Goal: Information Seeking & Learning: Stay updated

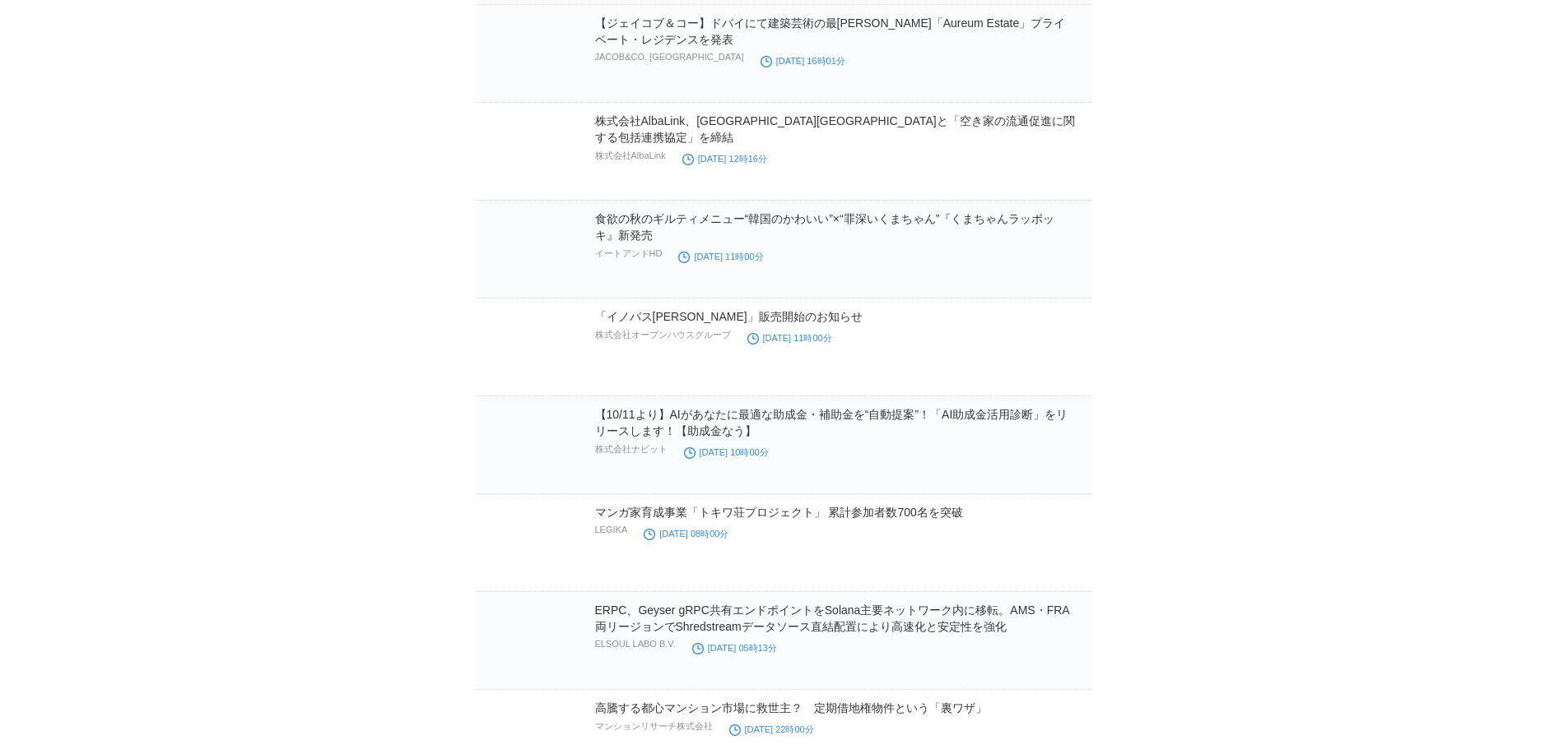
scroll to position [17858, 0]
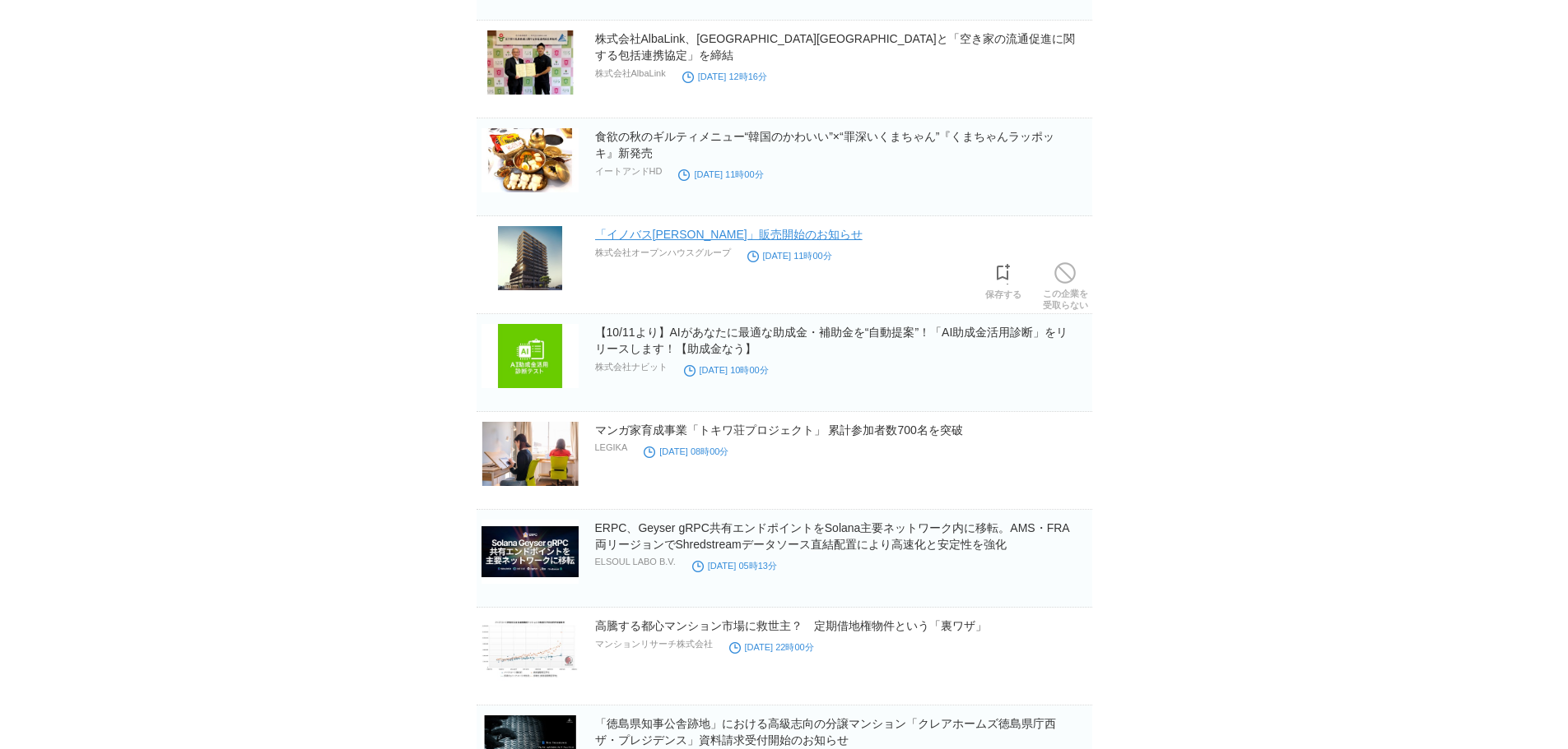
click at [770, 239] on link "「イノバス[PERSON_NAME]」販売開始のお知らせ" at bounding box center [728, 234] width 267 height 13
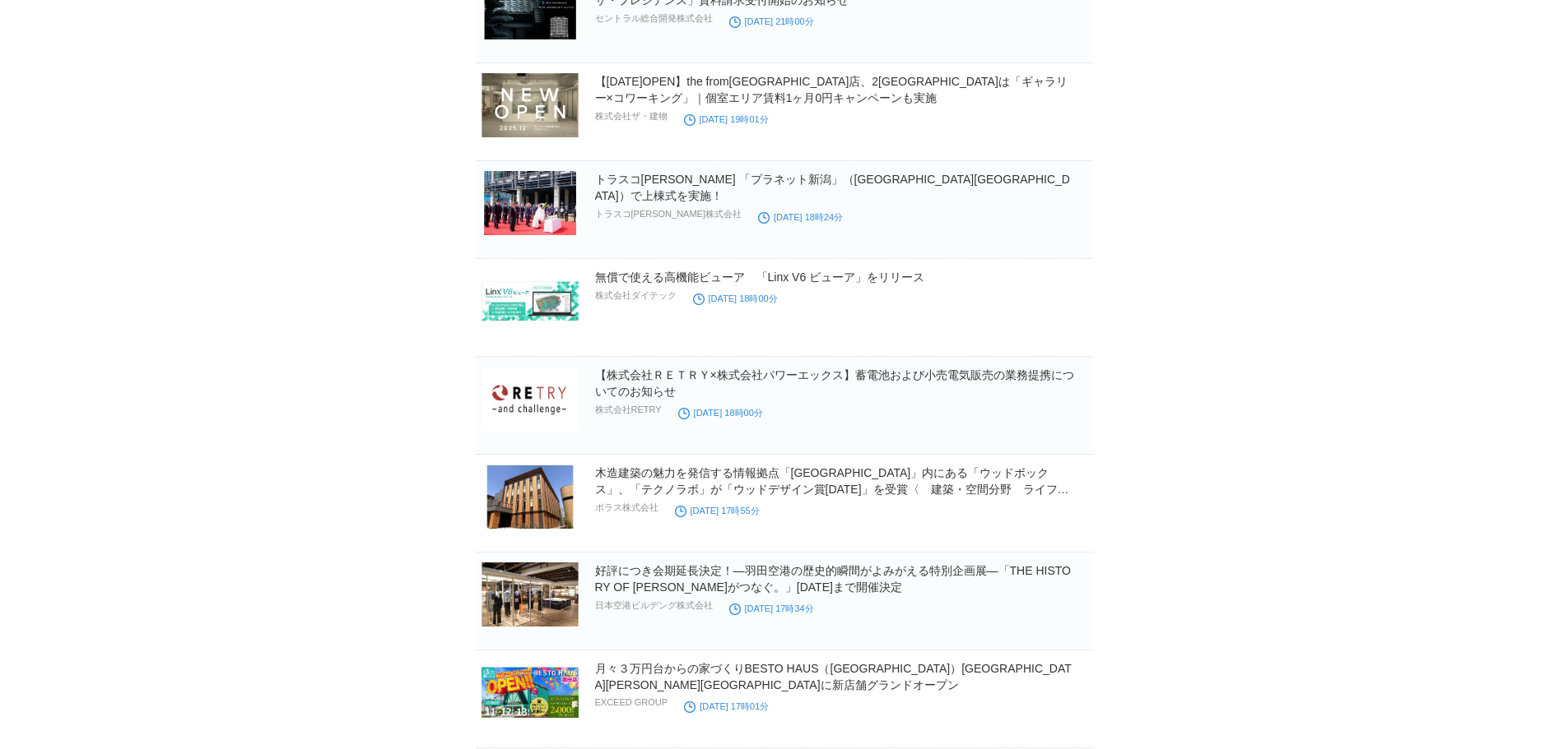
scroll to position [18681, 0]
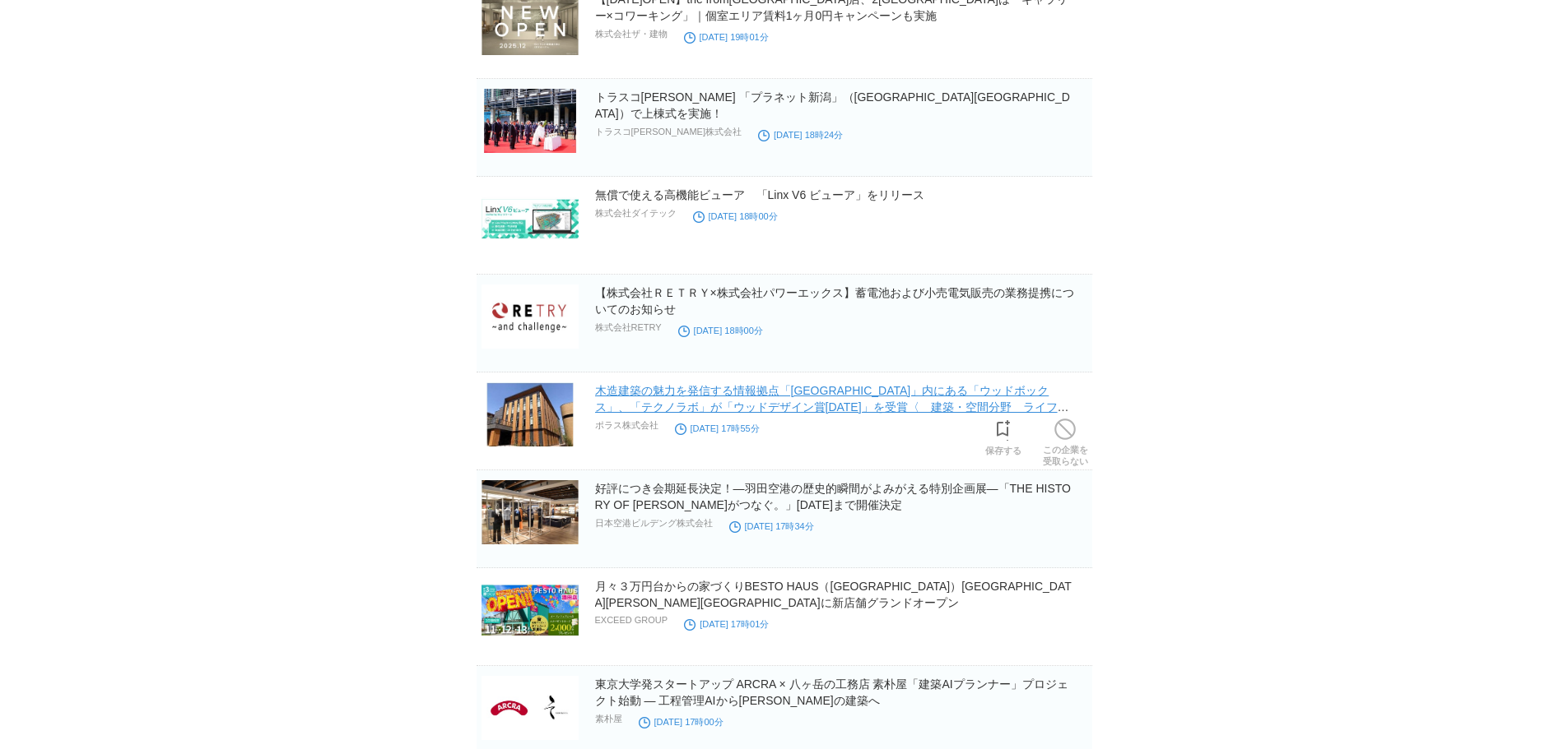
click at [756, 396] on link "木造建築の魅力を発信する情報拠点「[GEOGRAPHIC_DATA]」内にある「ウッドボックス」、「テクノラボ」が「ウッドデザイン賞[DATE]」を受賞〈　建…" at bounding box center [832, 408] width 474 height 46
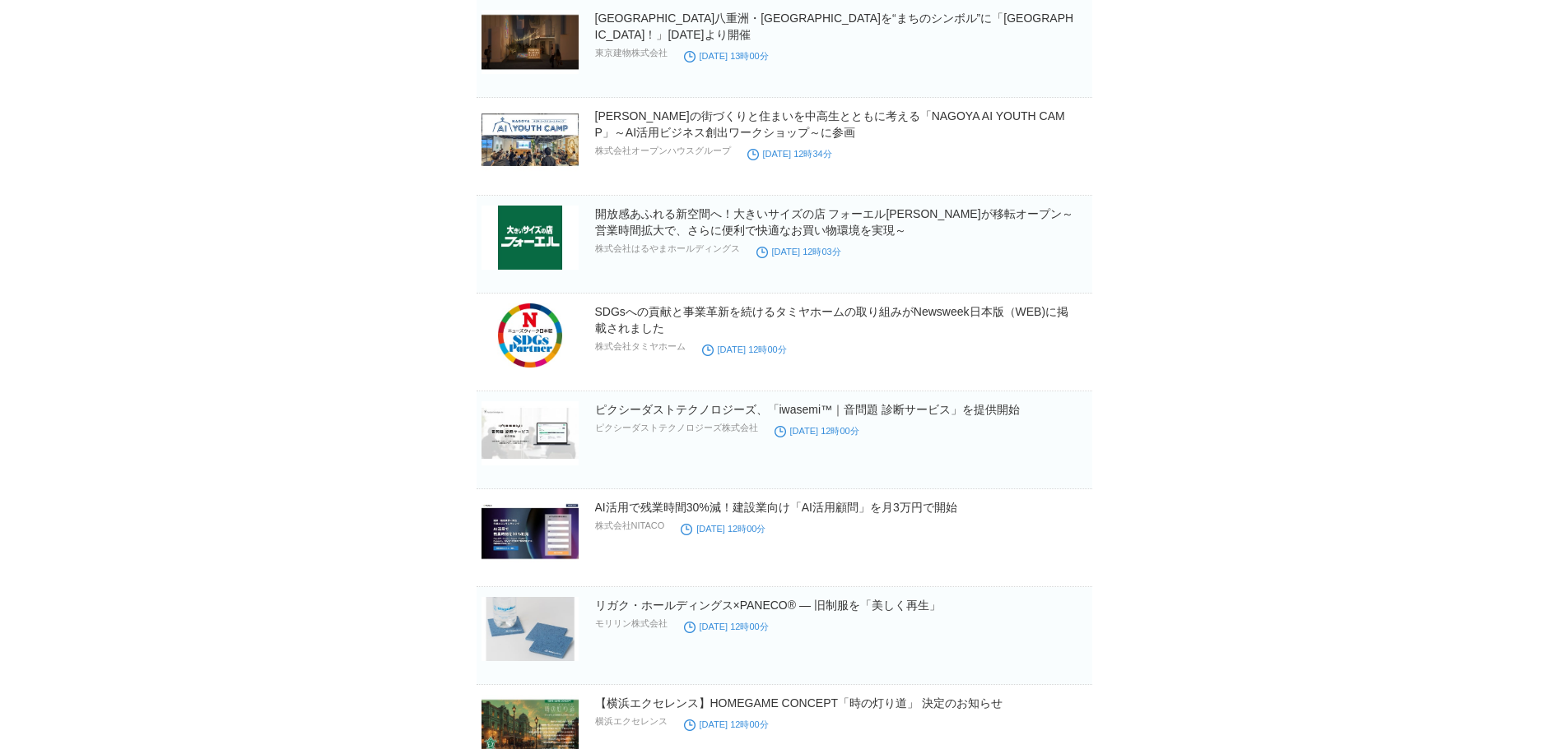
scroll to position [22367, 0]
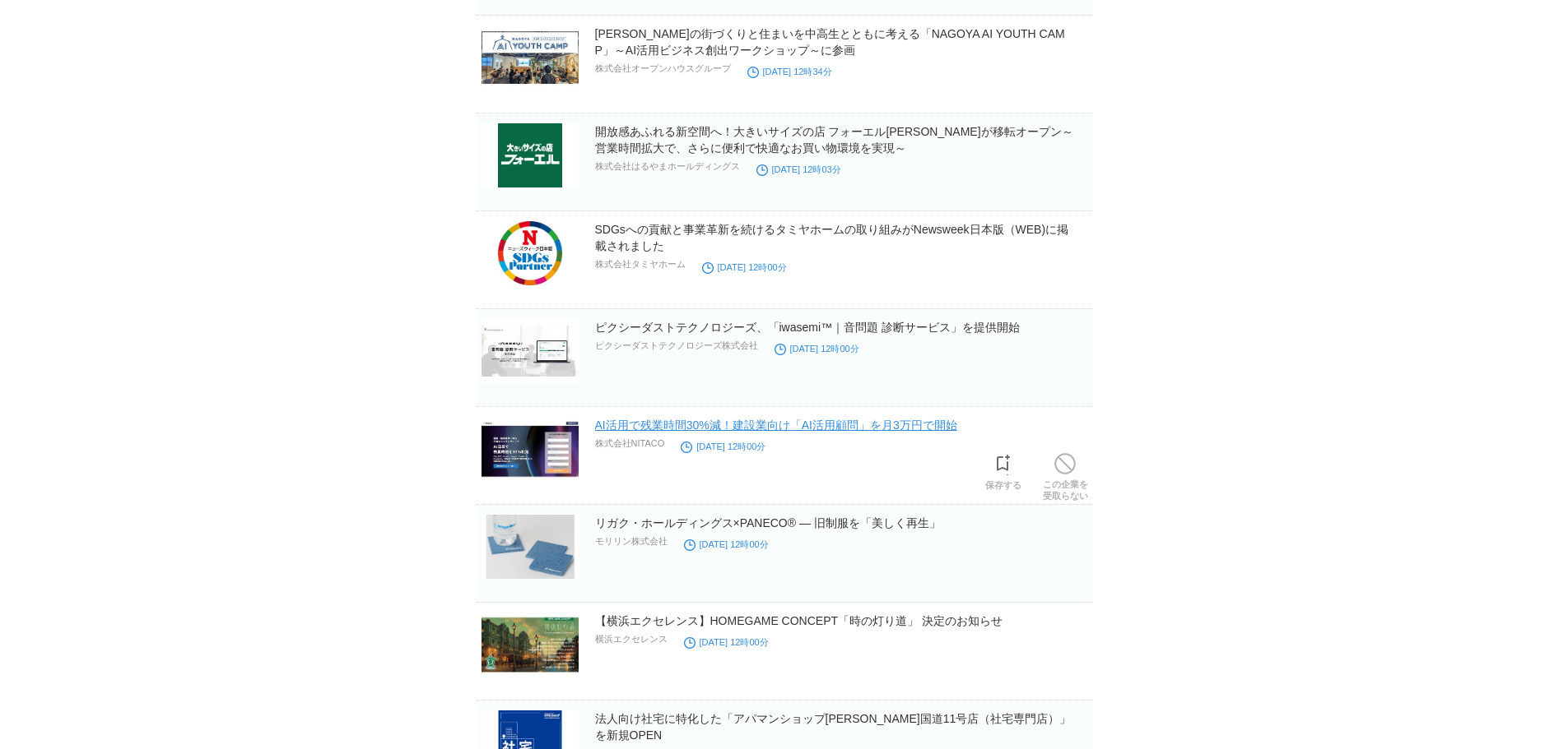
click at [707, 432] on link "AI活用で残業時間30%減！建設業向け「AI活用顧問」を月3万円で開始" at bounding box center [776, 425] width 363 height 13
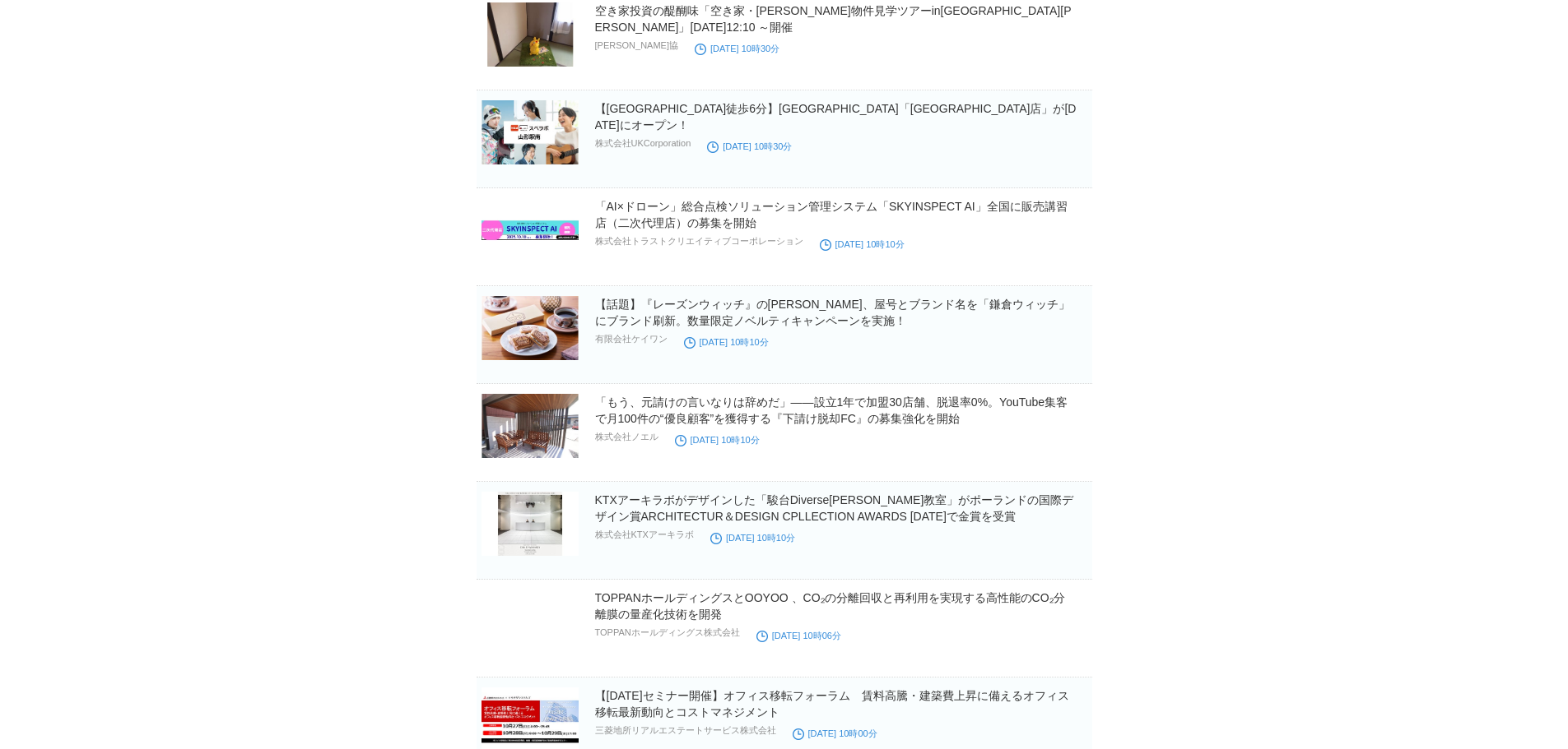
scroll to position [25213, 0]
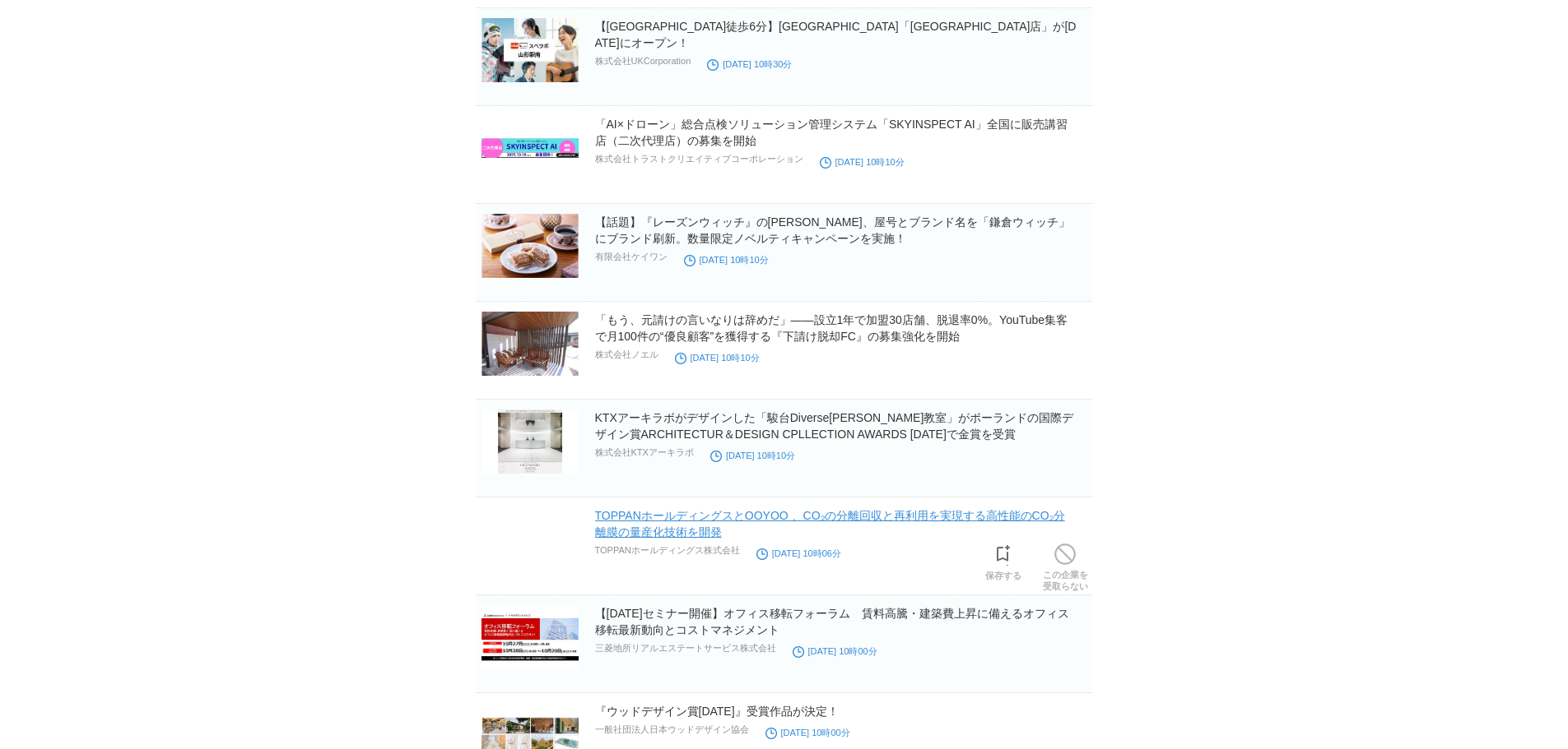
click at [673, 490] on link "TOPPANホールディングスとOOYOO 、CO₂の分離回収と再利用を実現する高性能のCO₂分離膜の量産化技術を開発" at bounding box center [829, 523] width 470 height 30
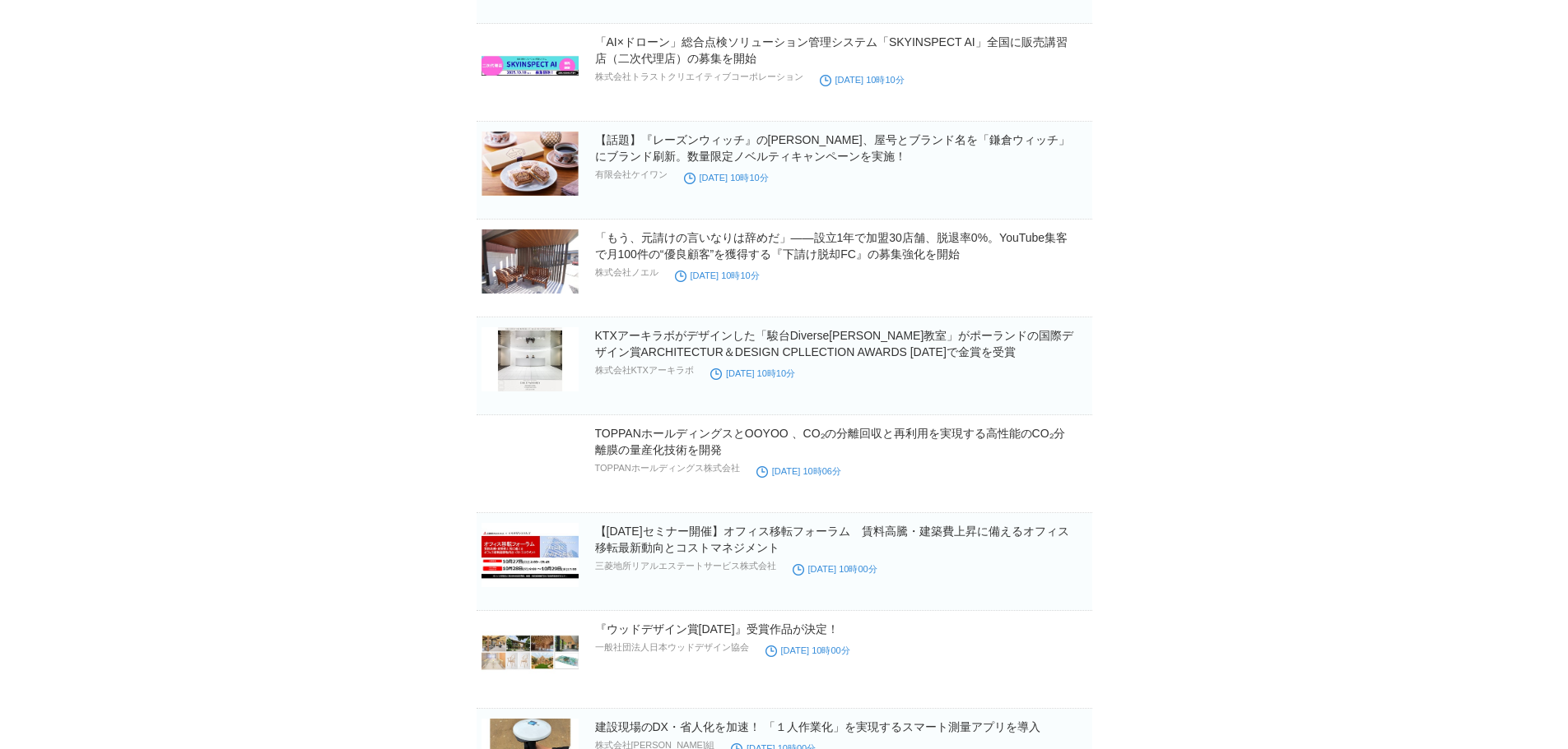
scroll to position [25377, 0]
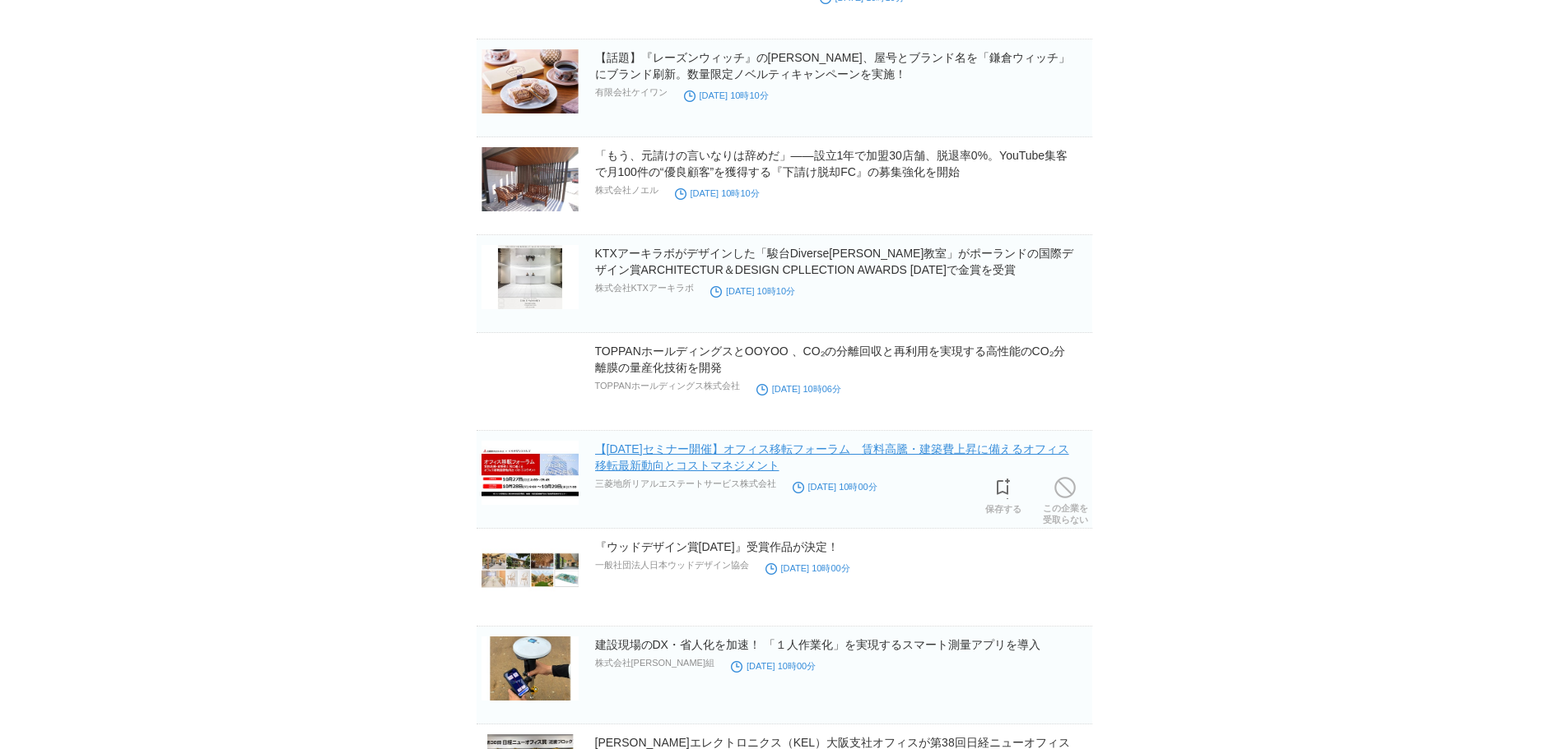
click at [887, 458] on link "【[DATE]セミナー開催】オフィス移転フォーラム　賃料高騰・建築費上昇に備えるオフィス移転最新動向とコストマネジメント" at bounding box center [832, 457] width 474 height 30
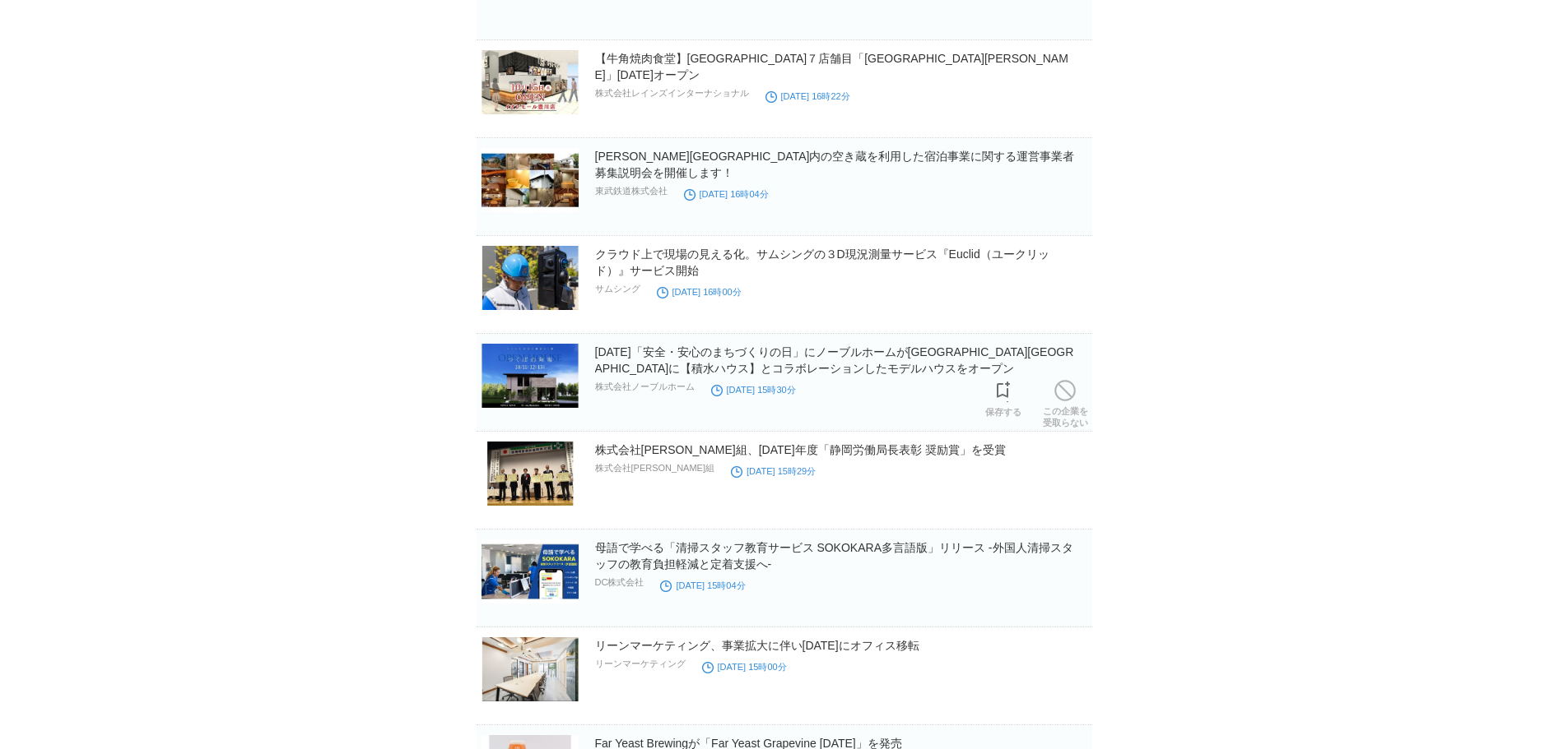
scroll to position [29278, 0]
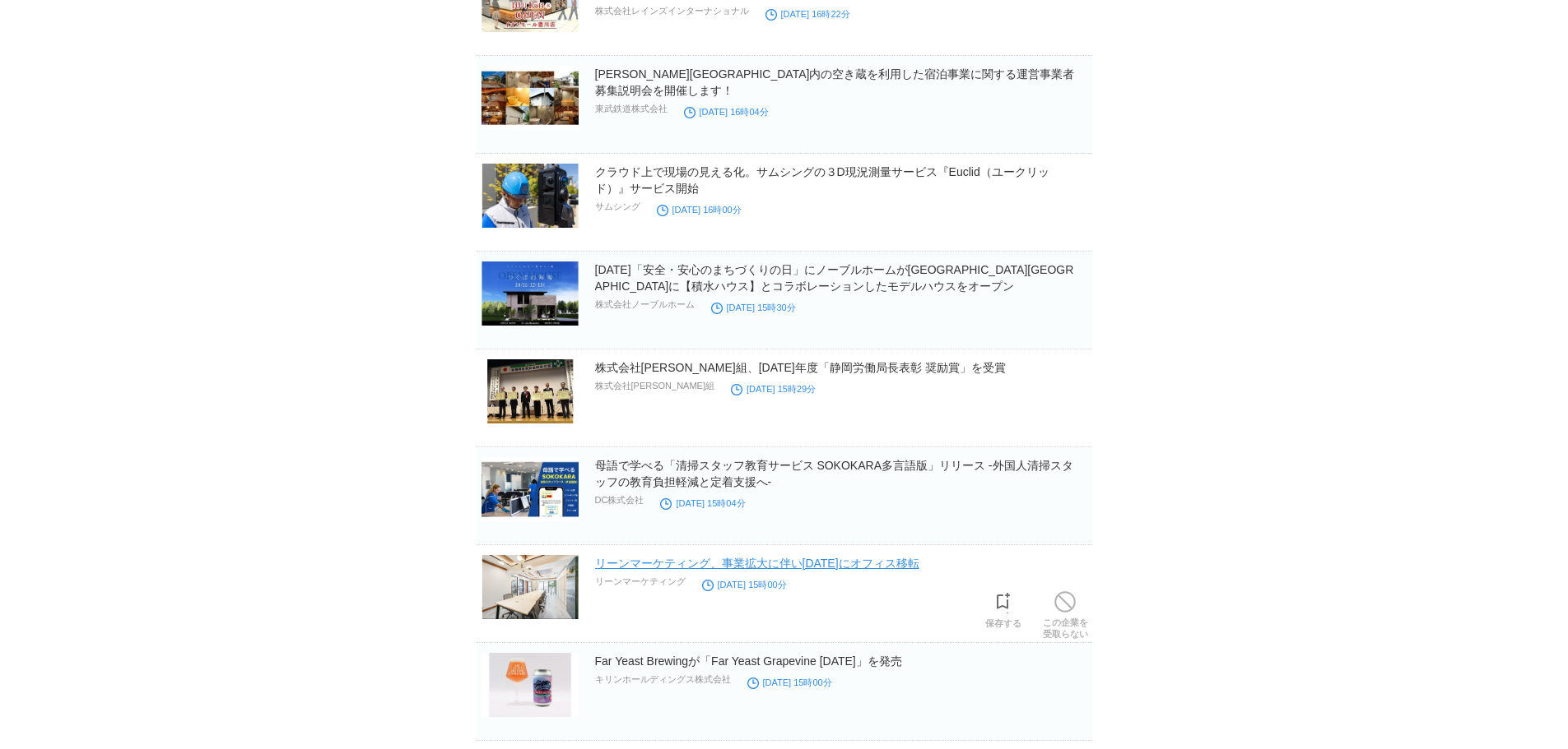
click at [724, 490] on link "リーンマーケティング、事業拡大に伴い[DATE]にオフィス移転" at bounding box center [757, 564] width 324 height 13
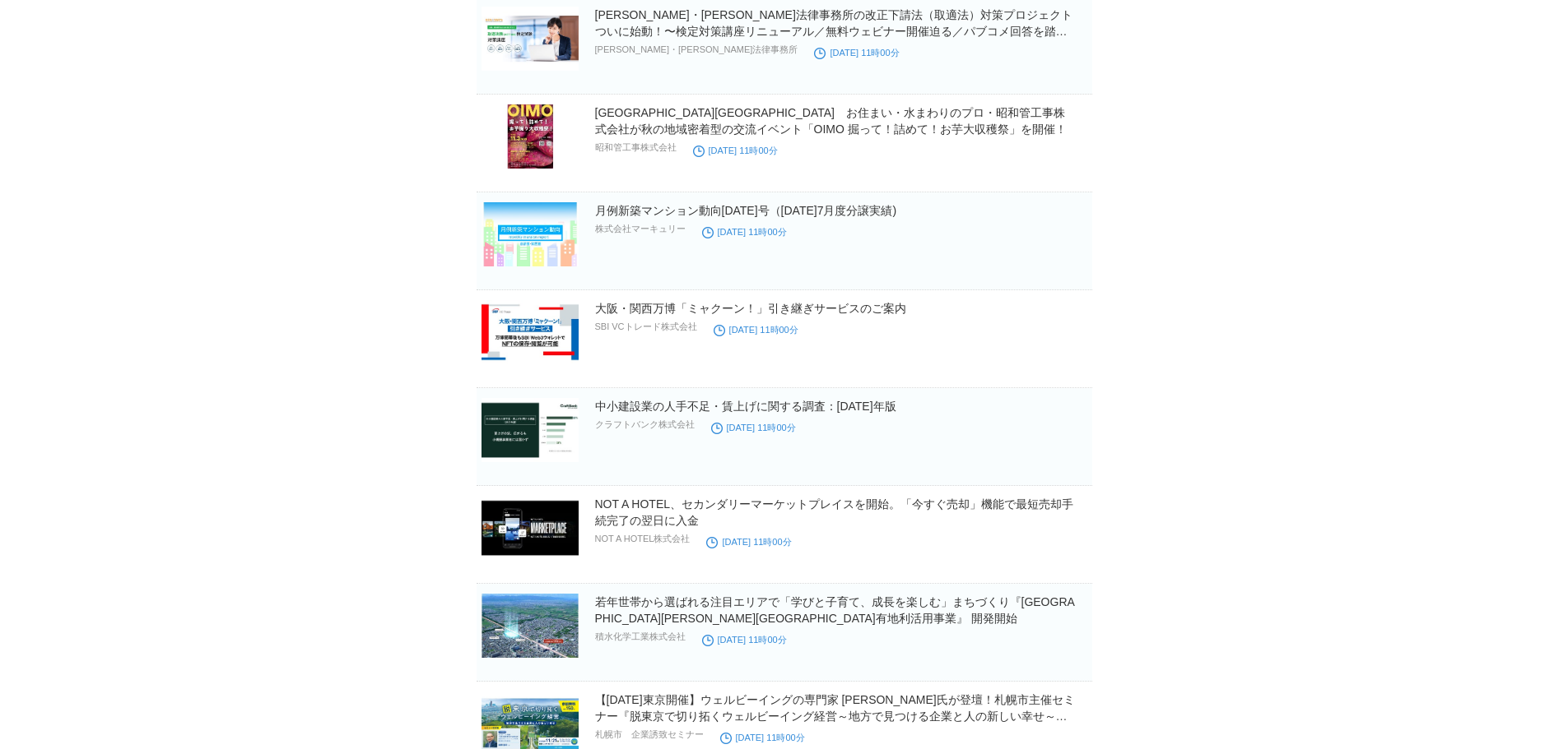
scroll to position [34510, 0]
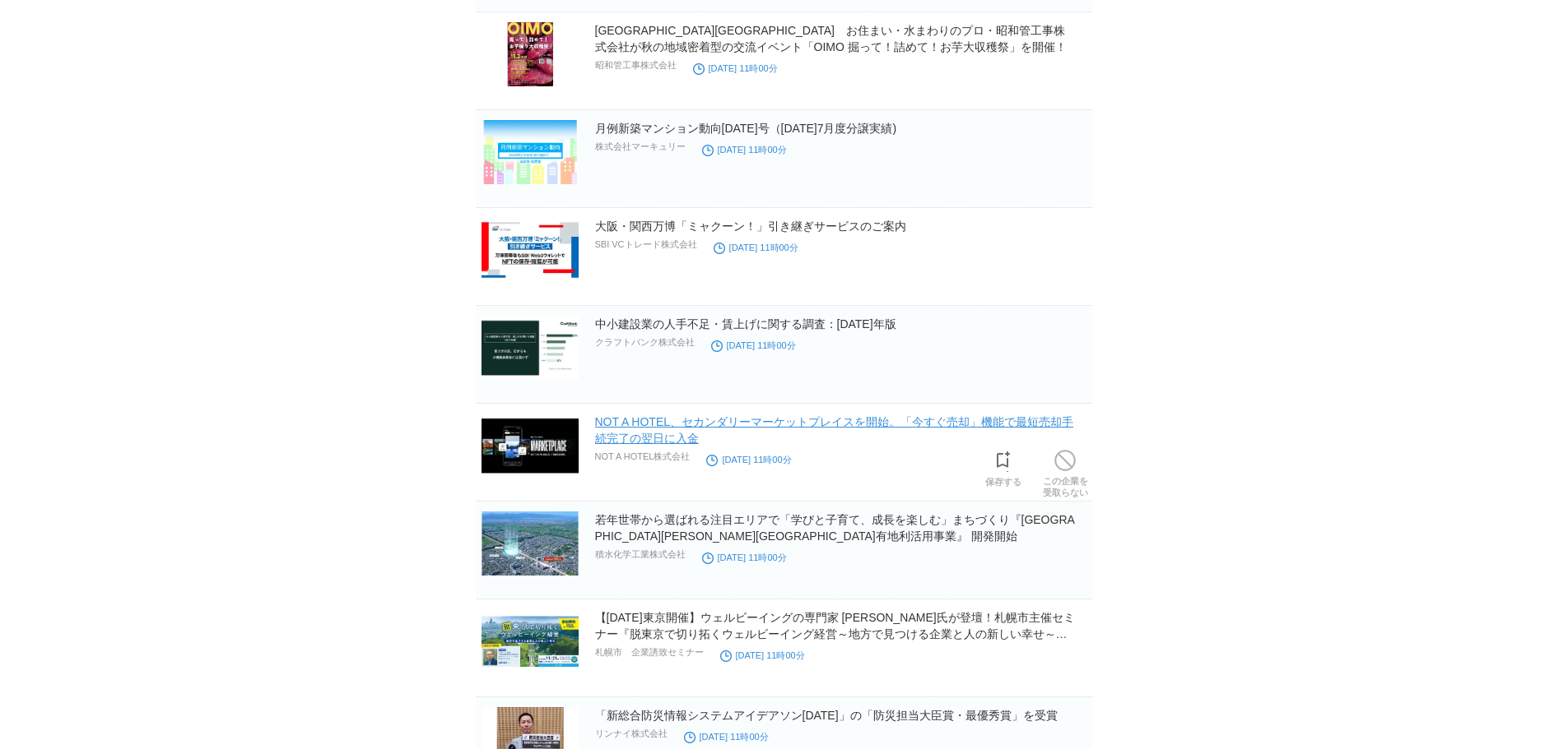
click at [833, 422] on link "NOT A HOTEL、セカンダリーマーケットプレイスを開始。「今すぐ売却」機能で最短売却手続完了の翌日に入金" at bounding box center [834, 430] width 479 height 30
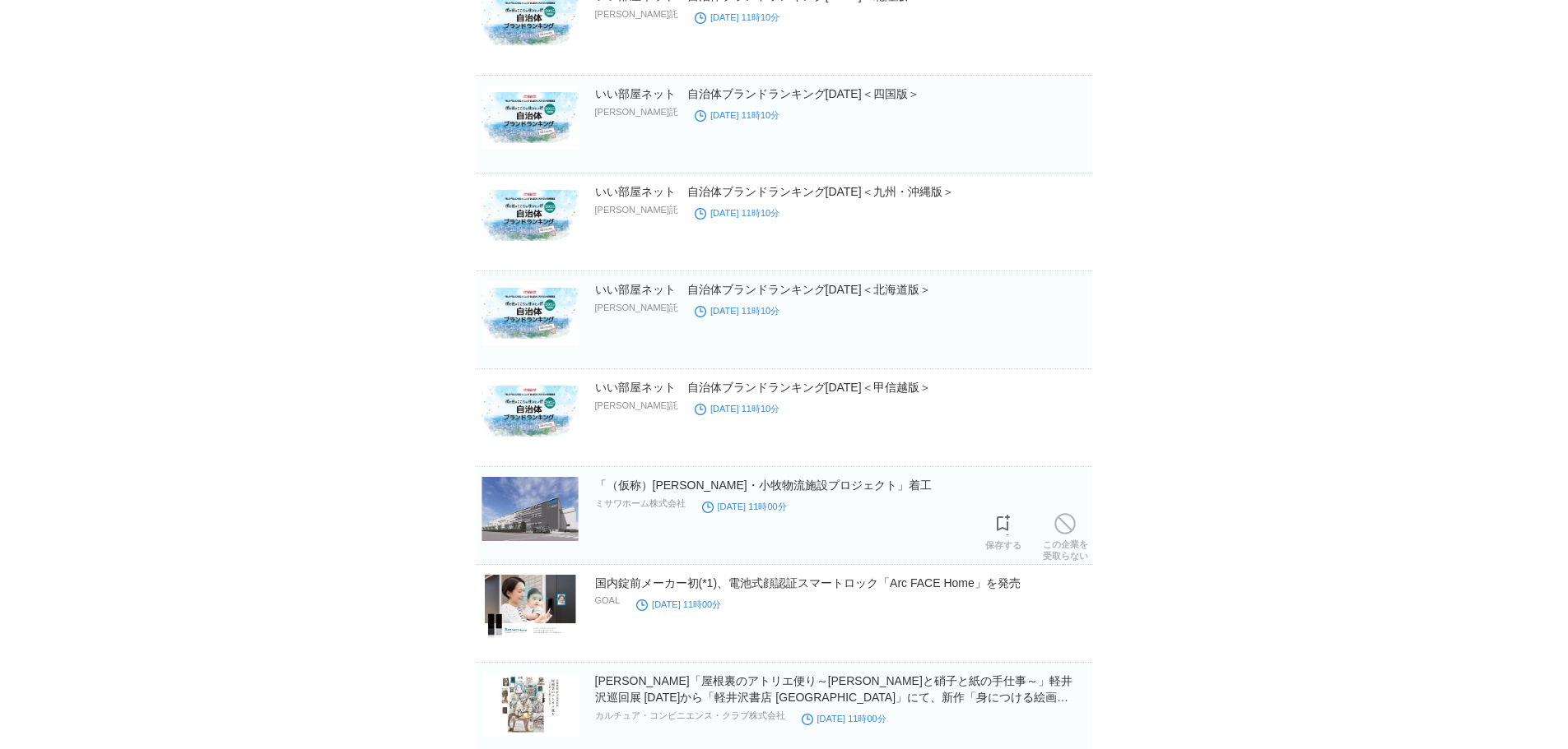
scroll to position [44612, 0]
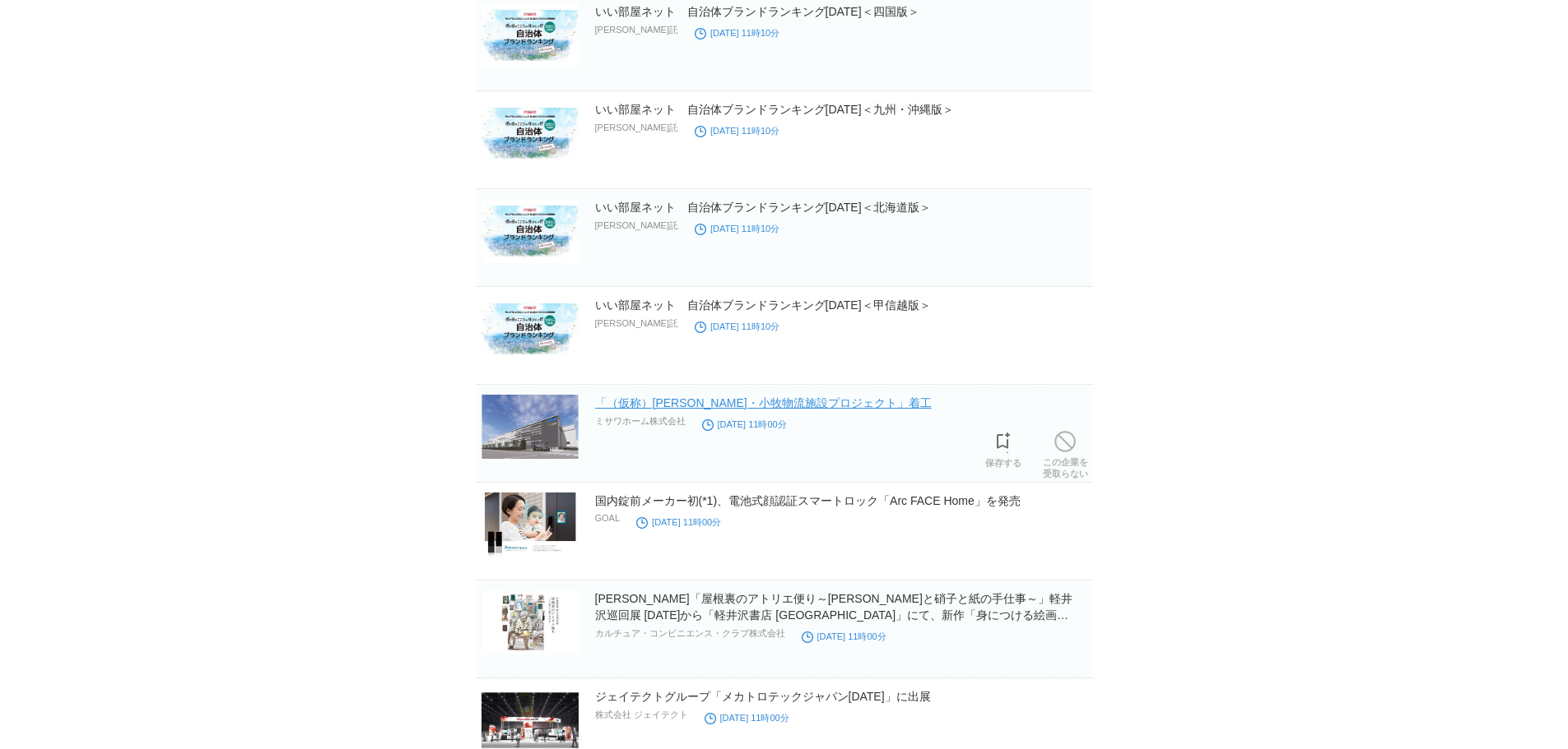
click at [722, 407] on link "「（仮称）[PERSON_NAME]・小牧物流施設プロジェクト」着工" at bounding box center [763, 403] width 337 height 13
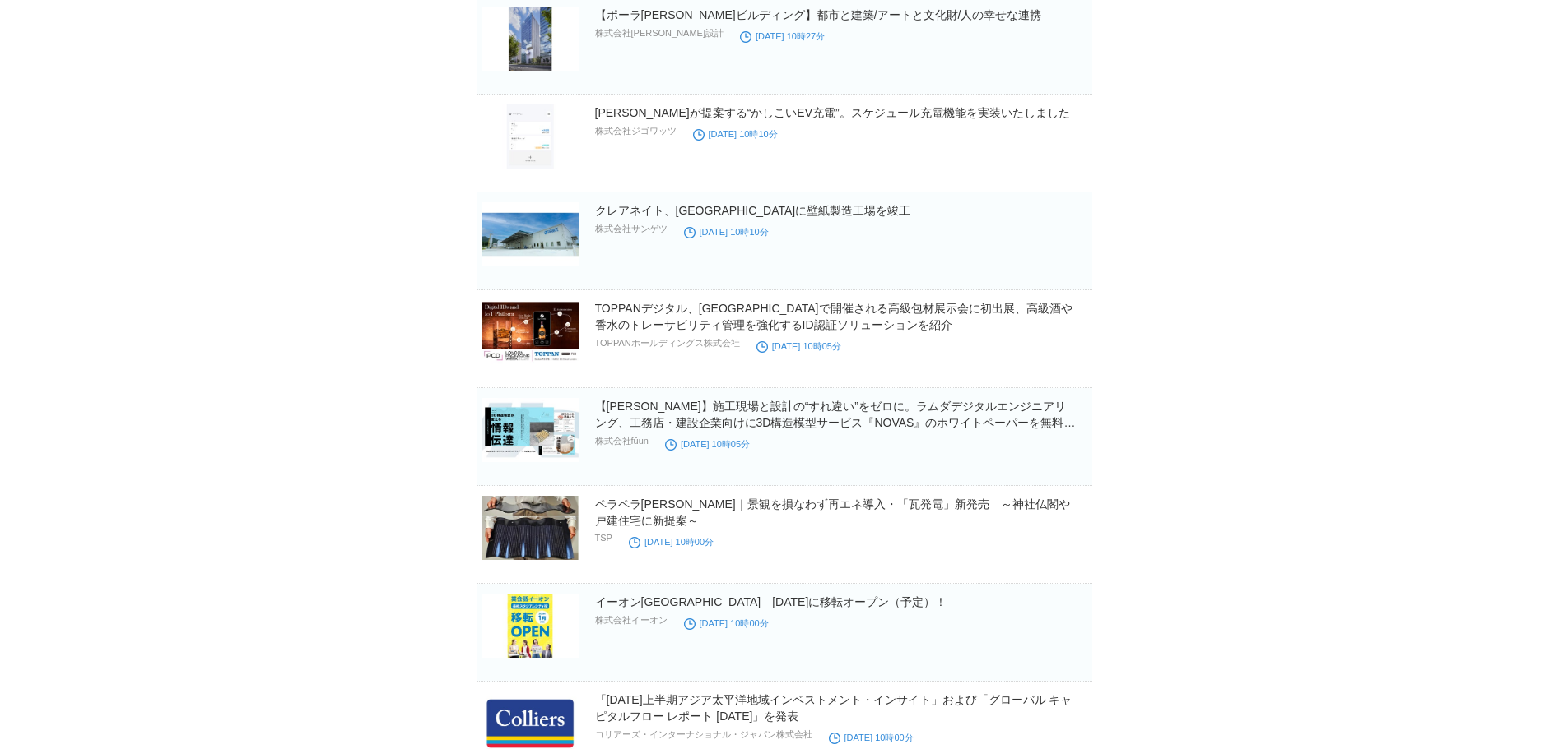
scroll to position [46258, 0]
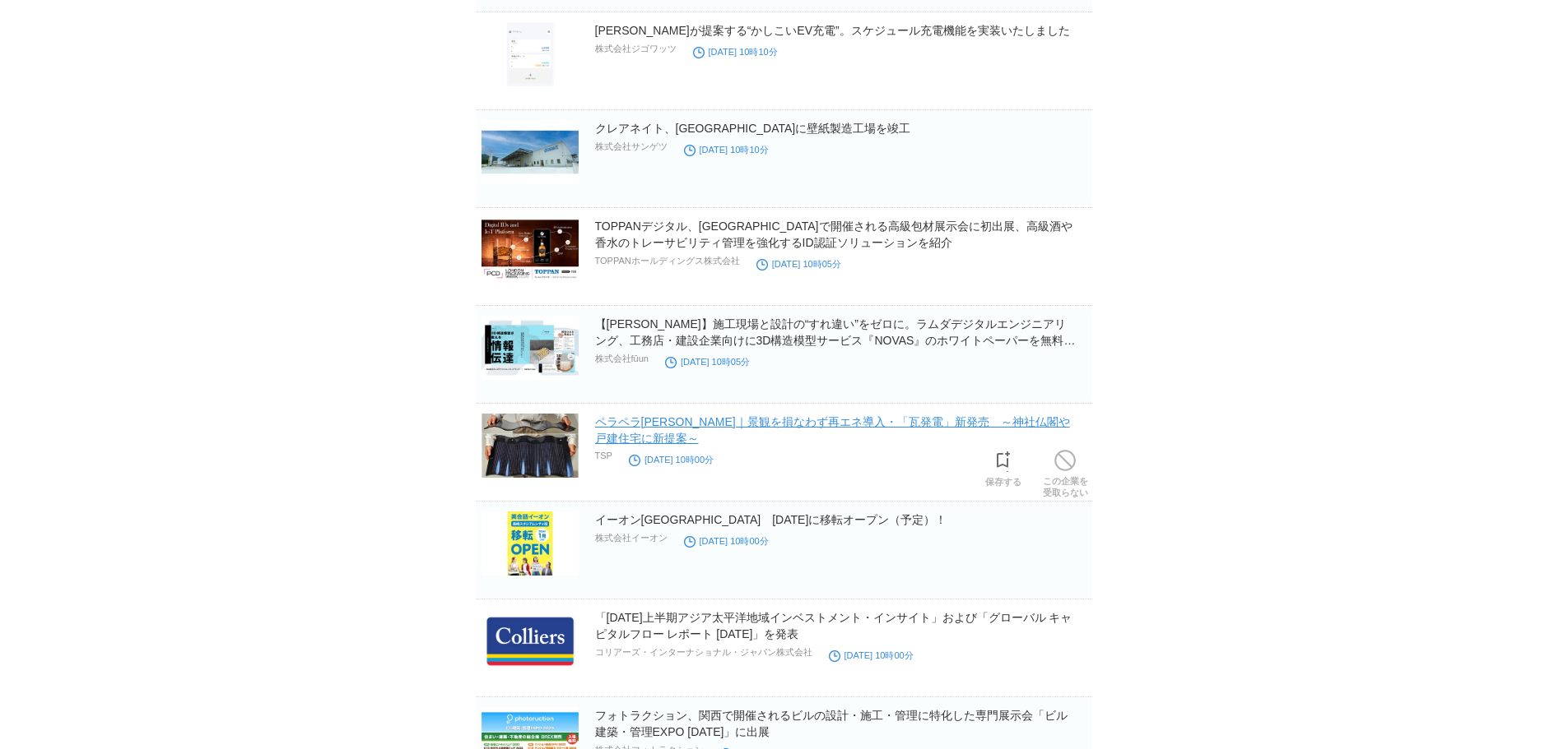
click at [766, 429] on link "ペラペラ[PERSON_NAME]｜景観を損なわず再エネ導入・「瓦発電」新発売　～神社仏閣や戸建住宅に新提案～" at bounding box center [832, 430] width 474 height 30
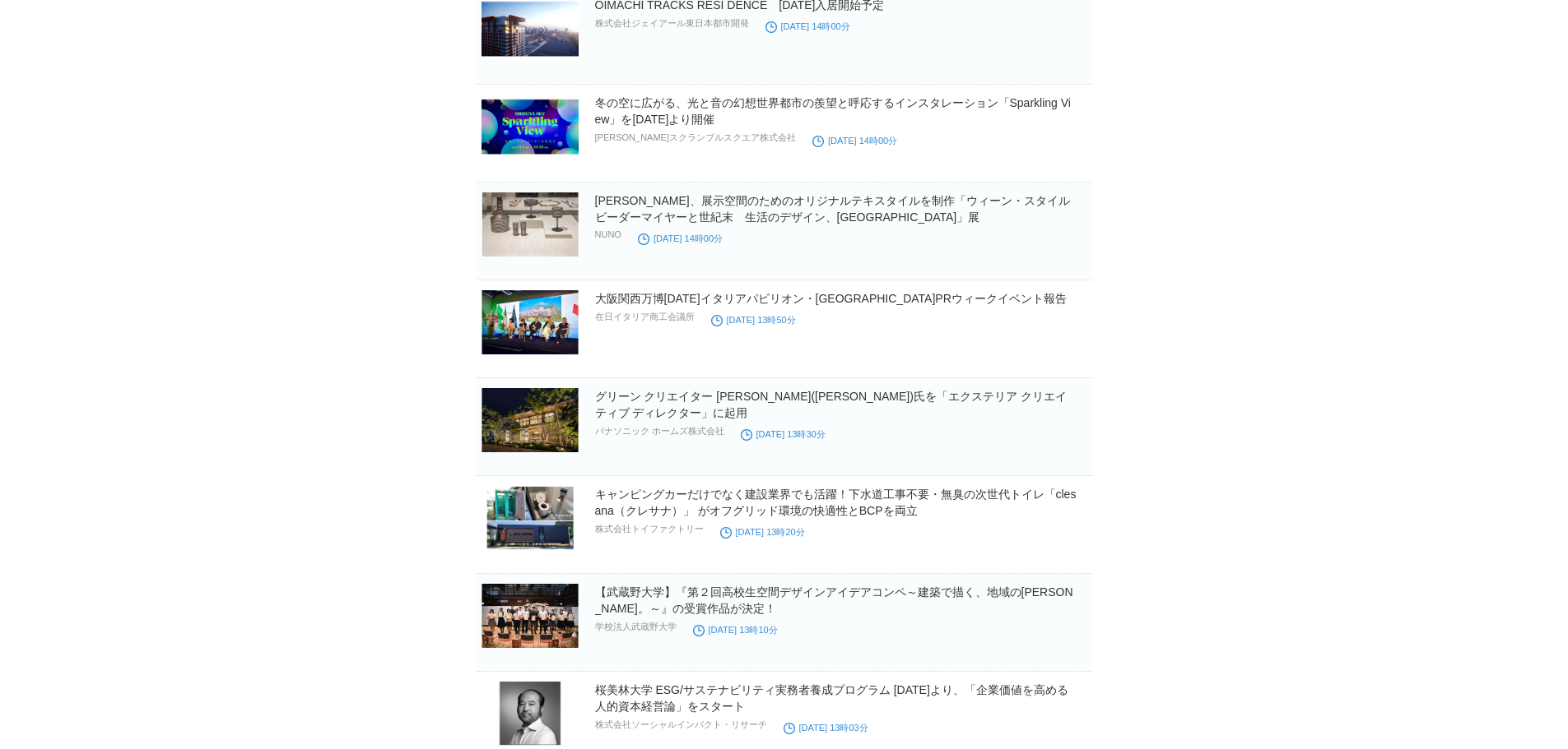
scroll to position [53317, 0]
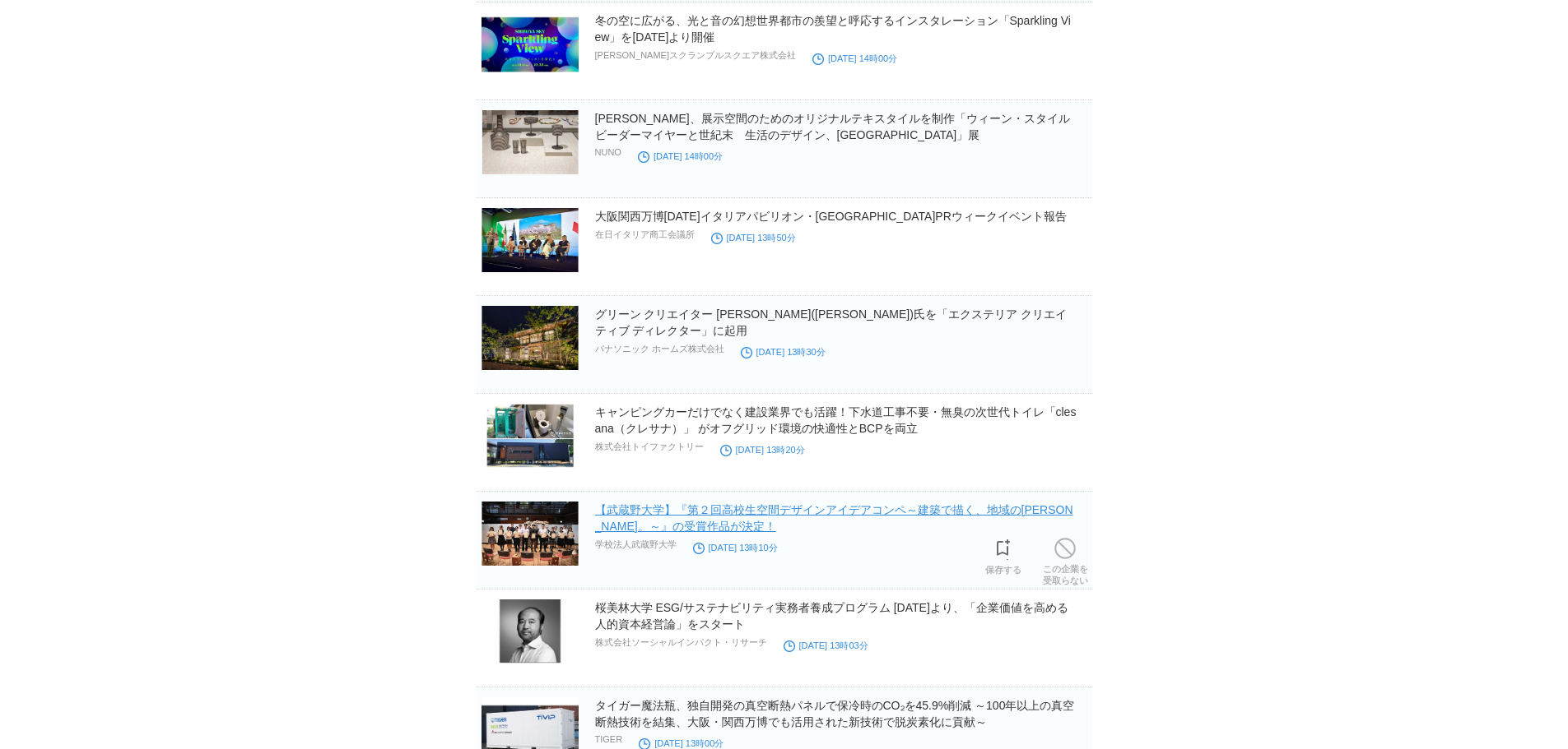
click at [722, 490] on link "【武蔵野大学】『第２回高校生空間デザインアイデアコンペ～建築で描く、地域の[PERSON_NAME]。～』の受賞作品が決定！" at bounding box center [834, 518] width 478 height 30
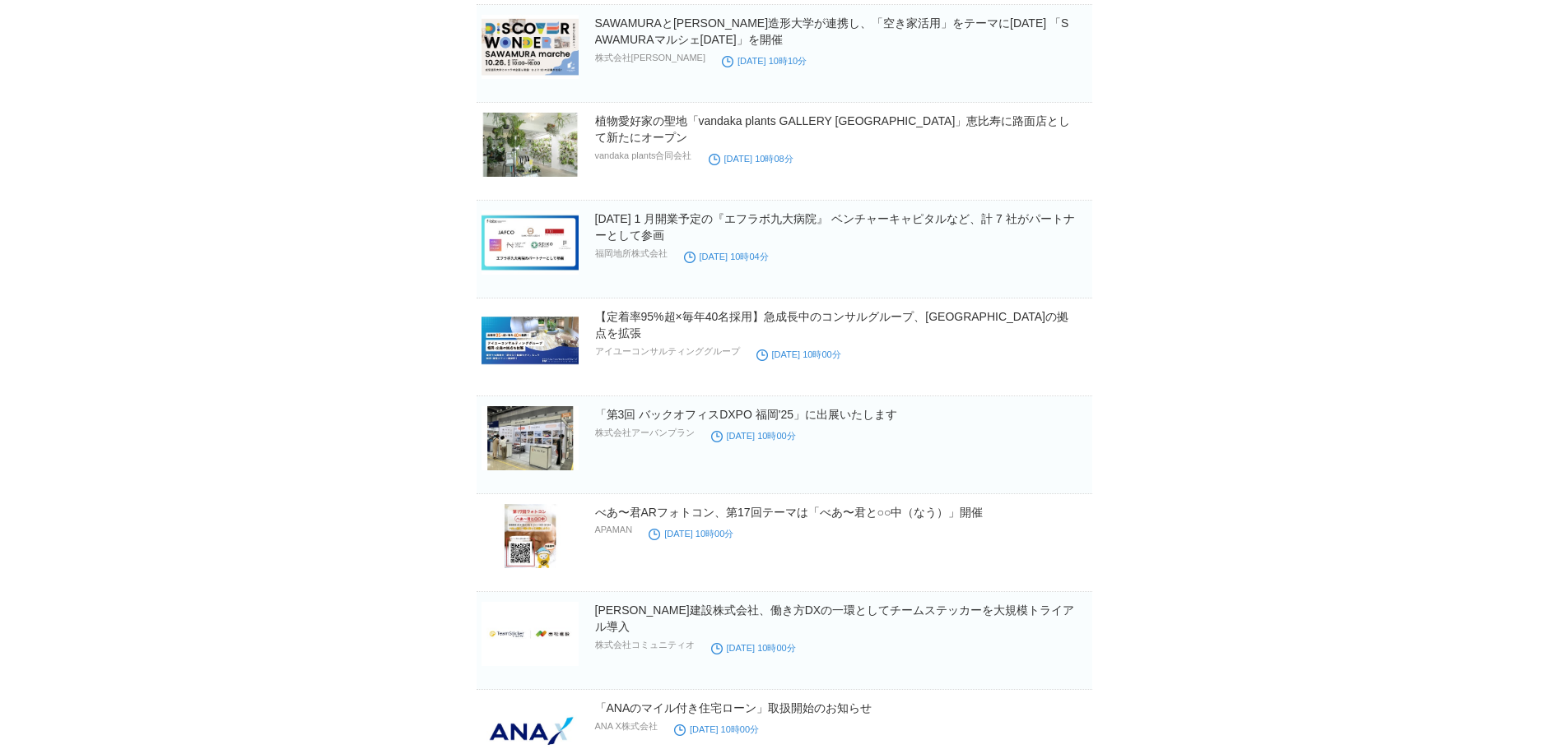
scroll to position [57018, 0]
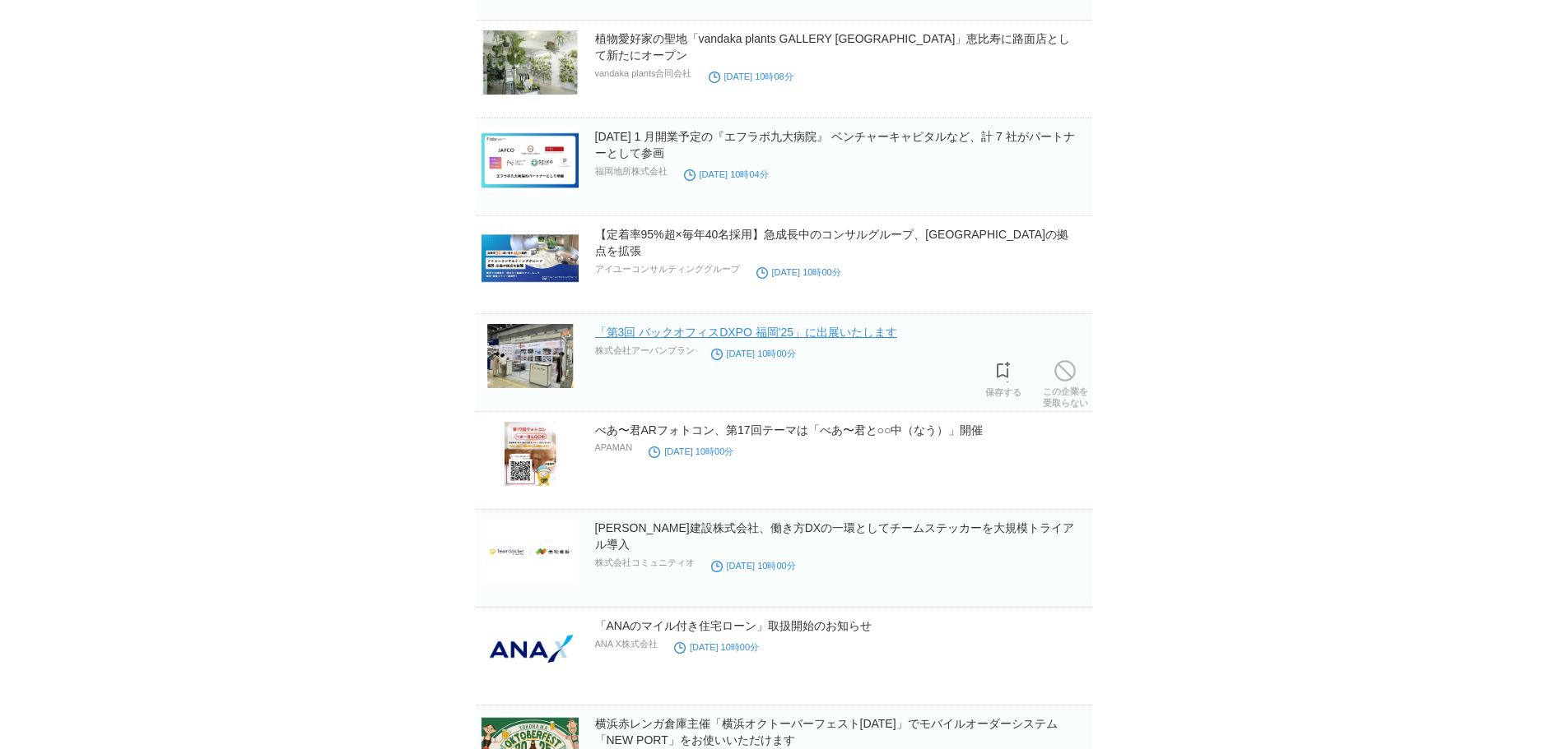
click at [741, 334] on link "「第3回 バックオフィスDXPO 福岡'25」に出展いたします" at bounding box center [746, 333] width 303 height 13
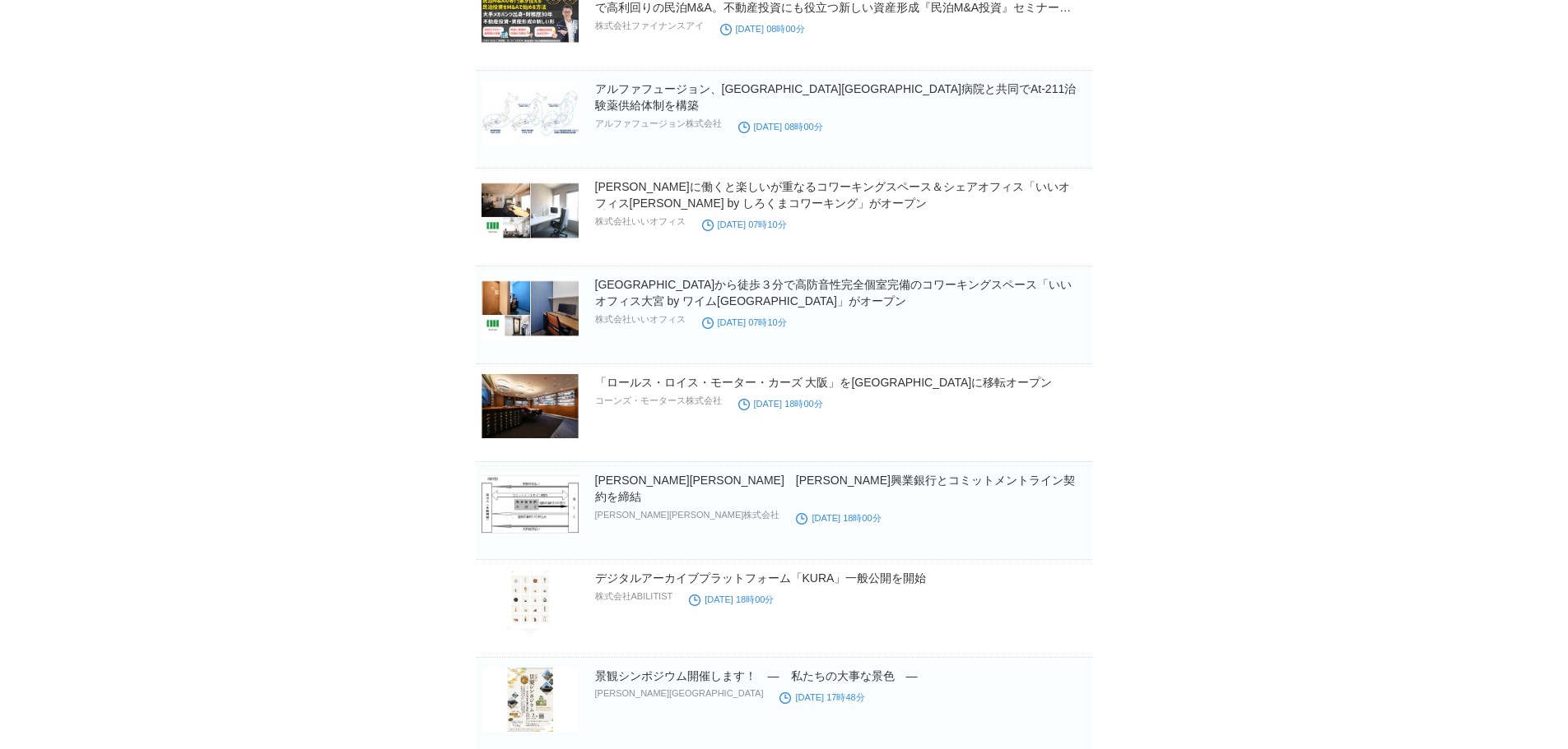
scroll to position [60869, 0]
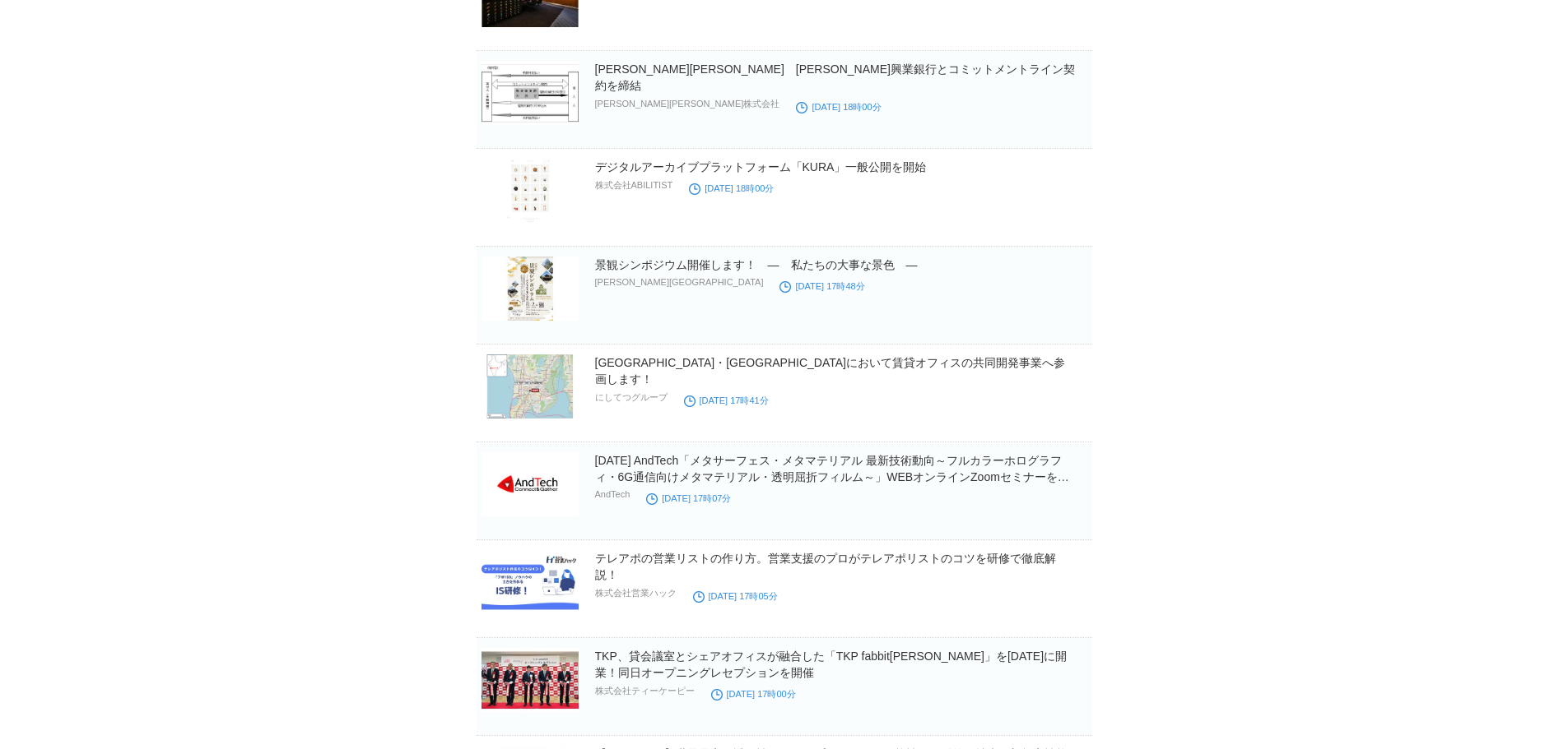
scroll to position [61280, 0]
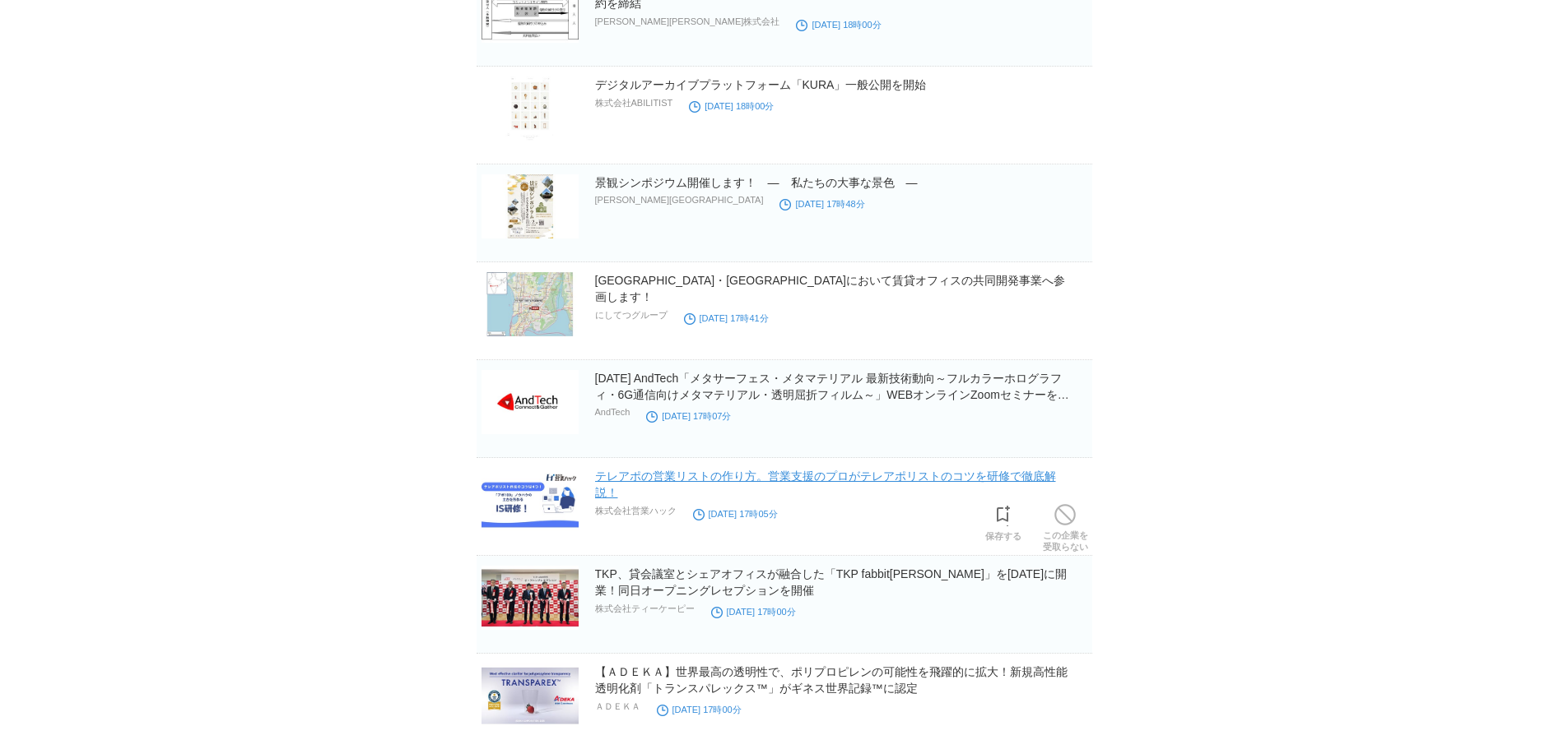
click at [699, 476] on link "テレアポの営業リストの作り方。営業支援のプロがテレアポリストのコツを研修で徹底解説！" at bounding box center [825, 484] width 461 height 30
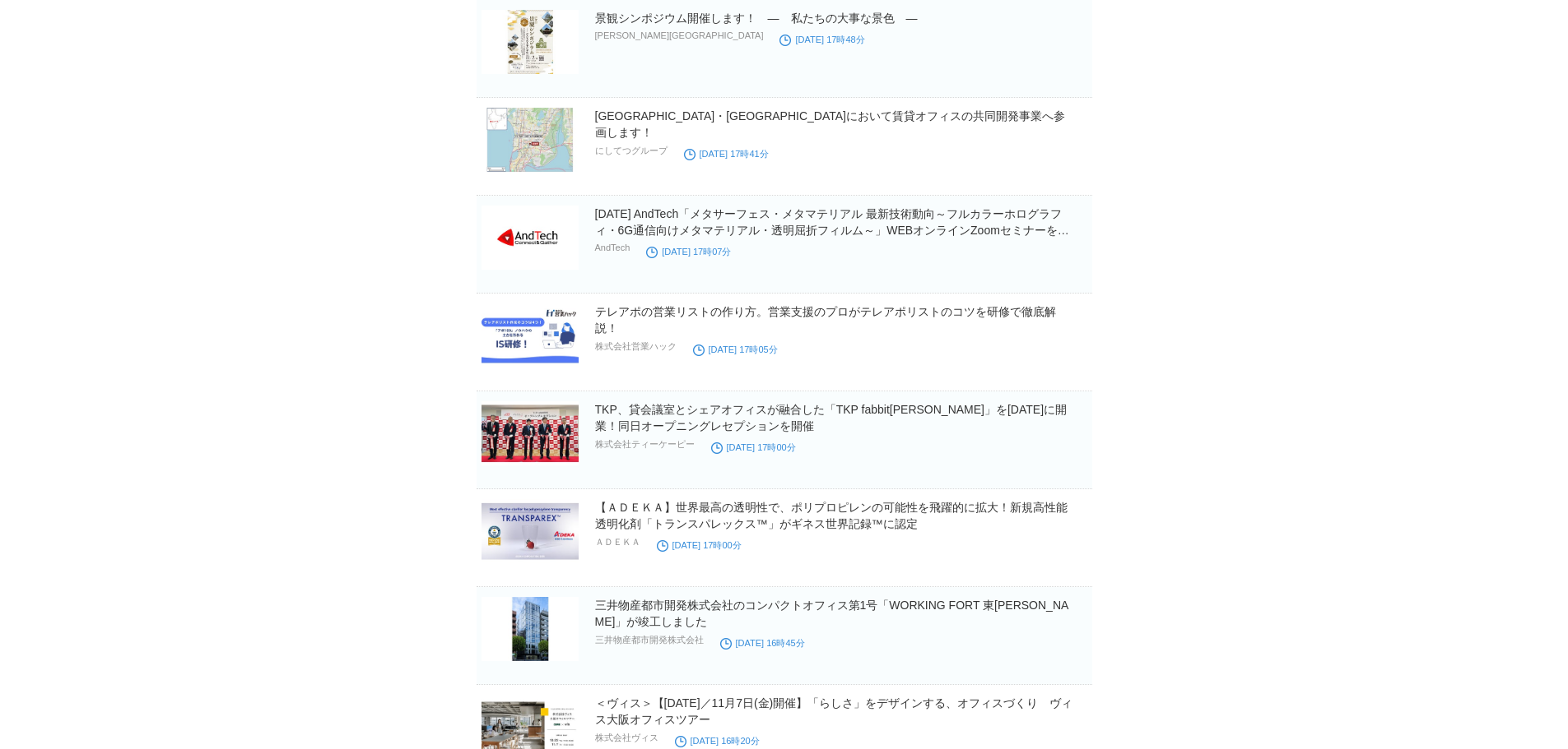
scroll to position [61527, 0]
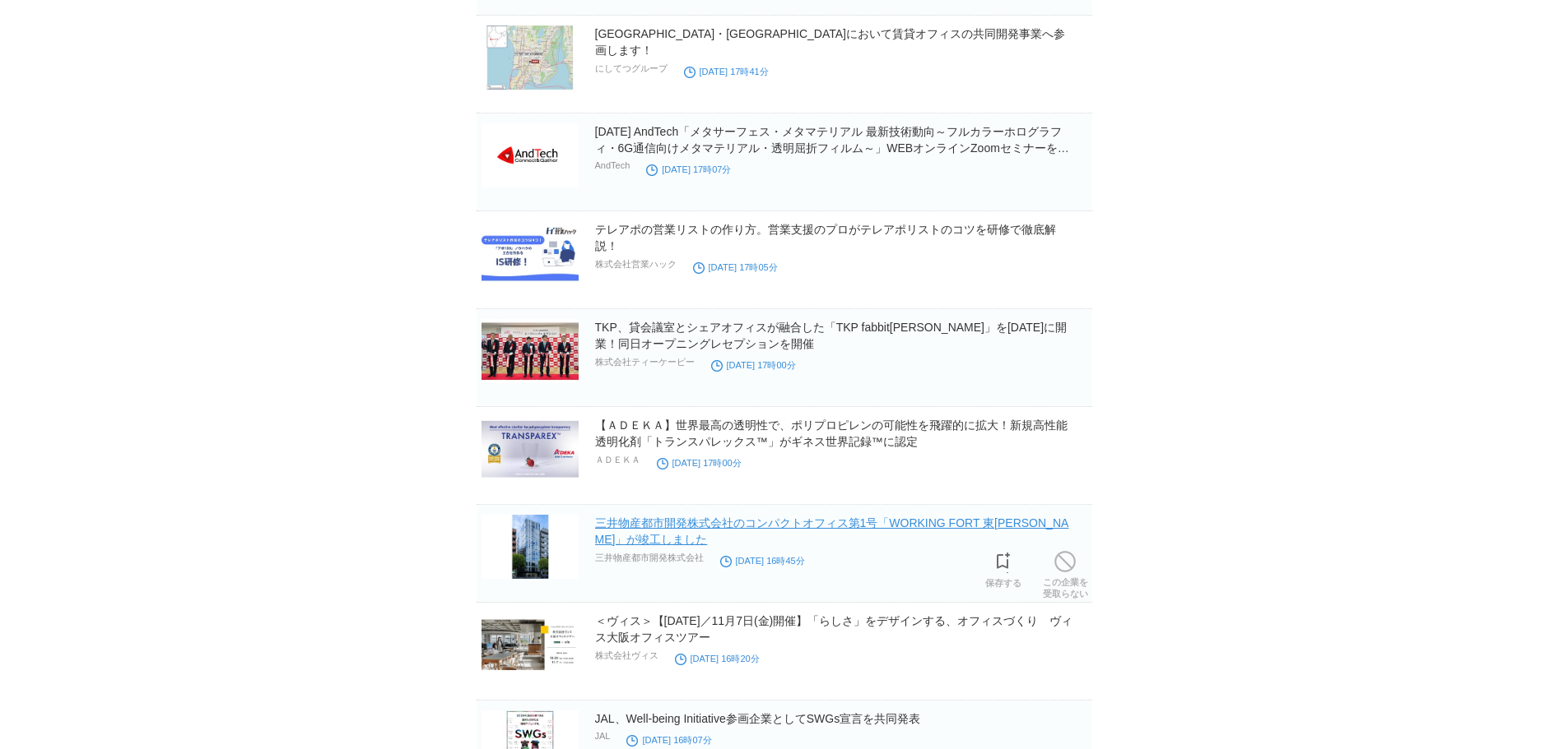
click at [739, 490] on link "三井物産都市開発株式会社のコンパクトオフィス第1号「WORKING FORT 東[PERSON_NAME]」が竣工しました" at bounding box center [832, 531] width 474 height 30
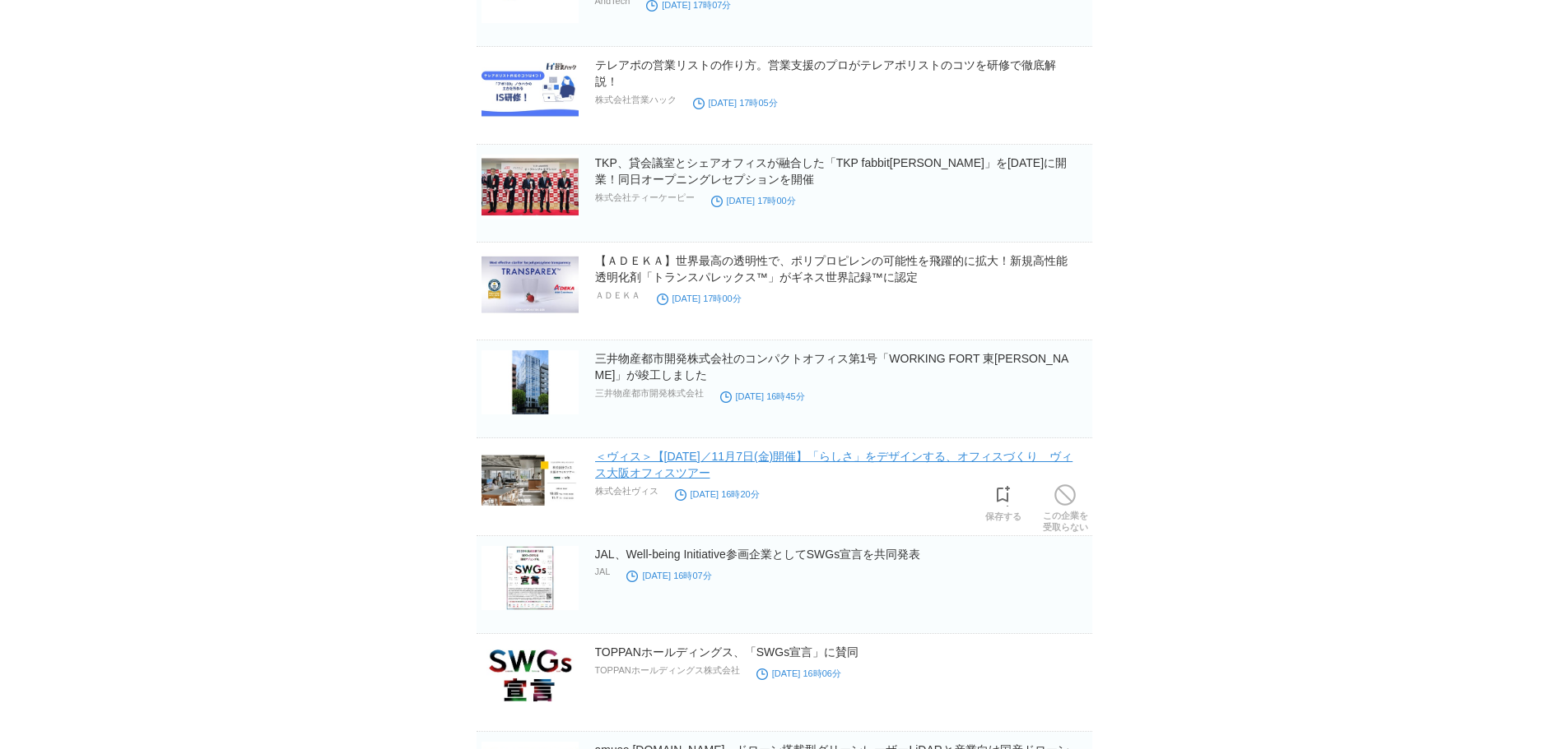
click at [671, 472] on link "＜ヴィス＞【[DATE]／11月7日(金)開催】「らしさ」をデザインする、オフィスづくり　ヴィス大阪オフィスツアー" at bounding box center [834, 465] width 478 height 30
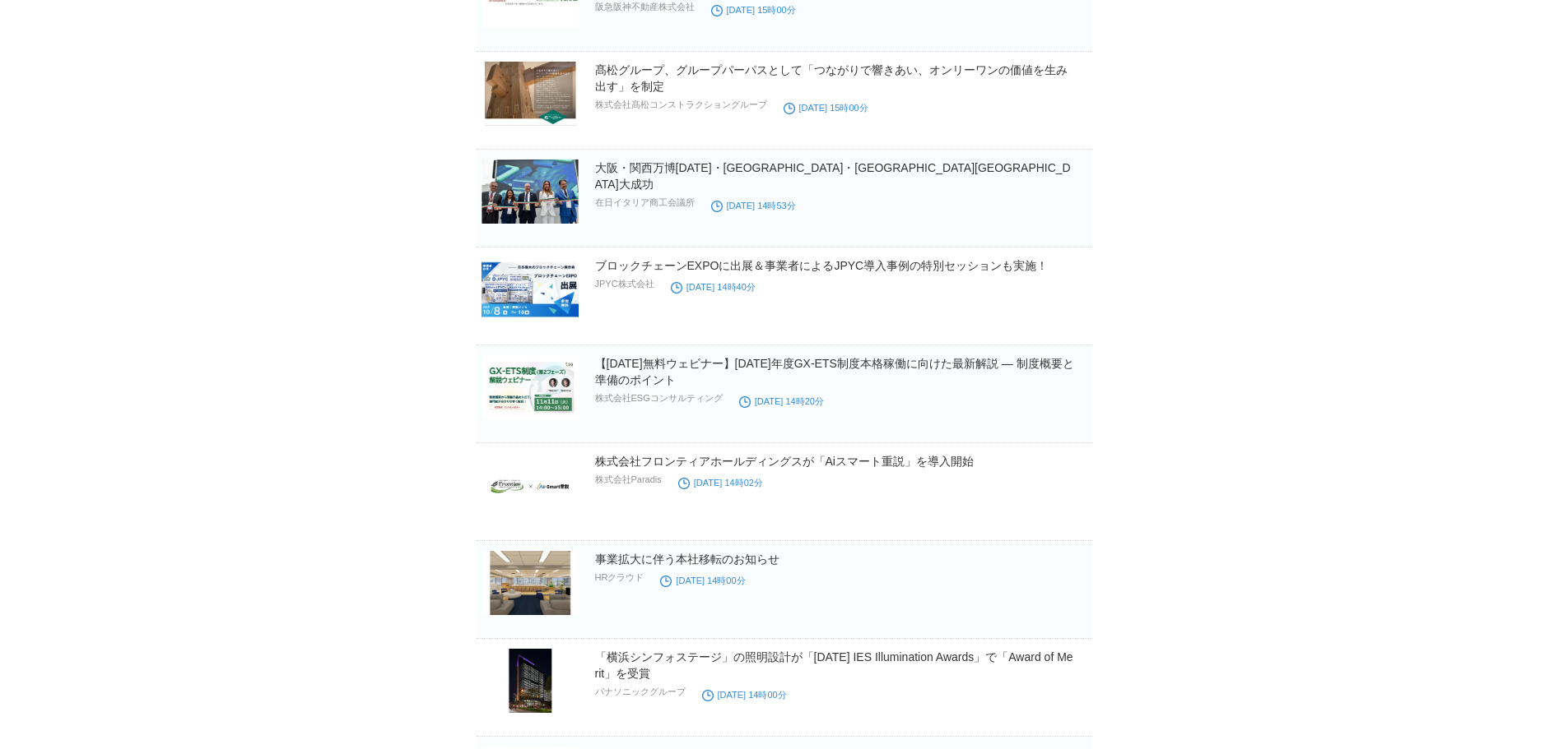
scroll to position [63140, 0]
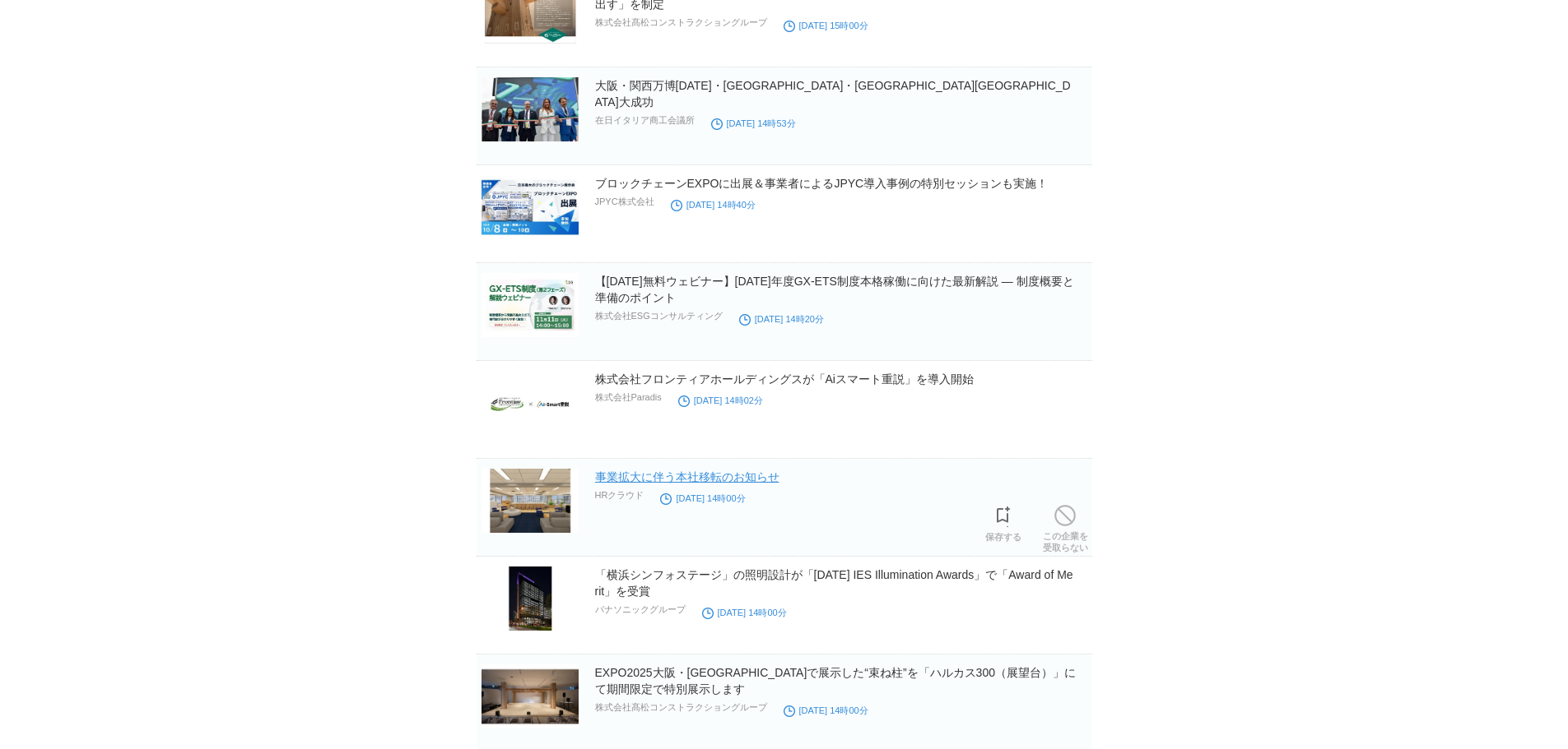
click at [656, 484] on link "事業拡大に伴う本社移転のお知らせ" at bounding box center [687, 477] width 184 height 13
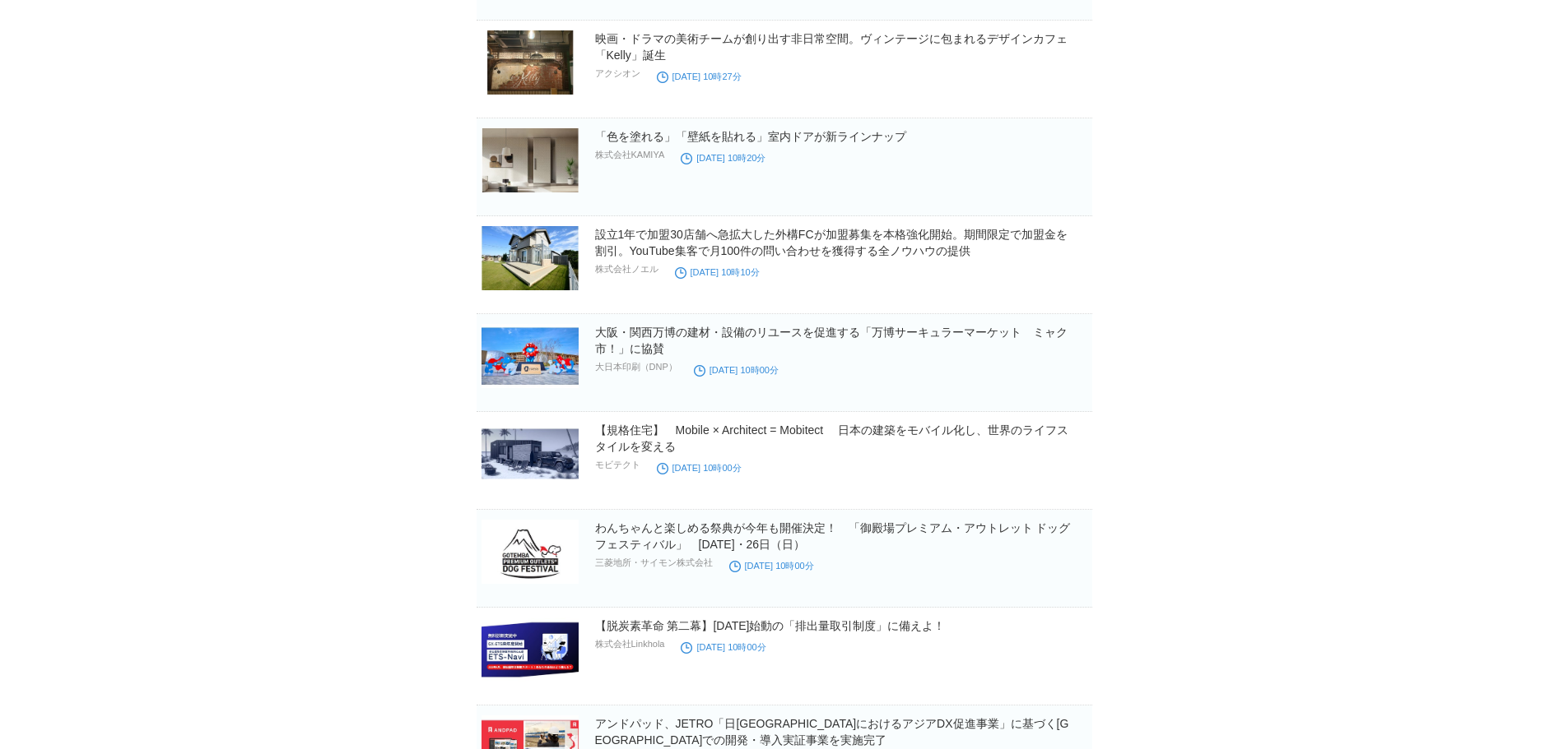
scroll to position [66890, 0]
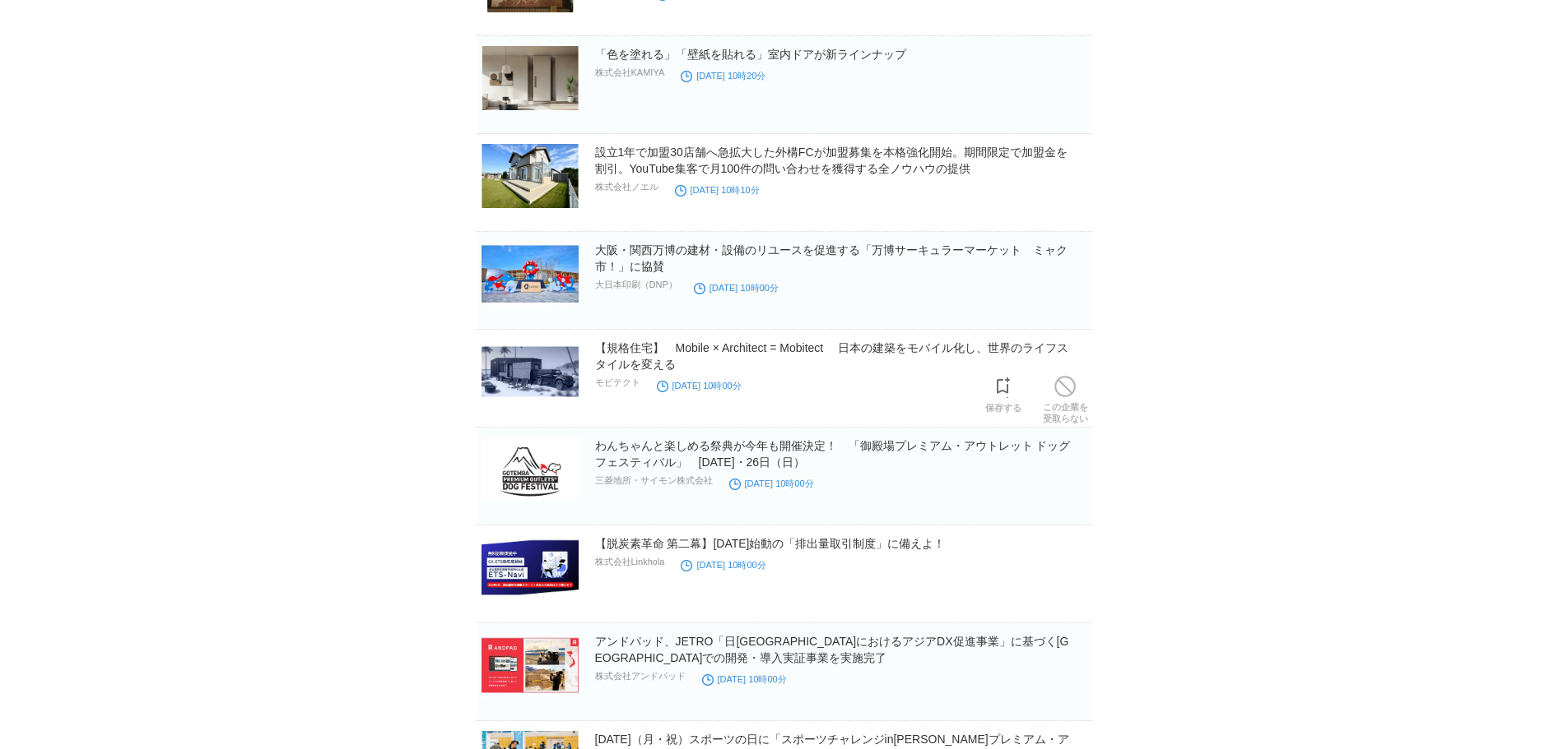
drag, startPoint x: 482, startPoint y: 420, endPoint x: 1175, endPoint y: 546, distance: 704.4
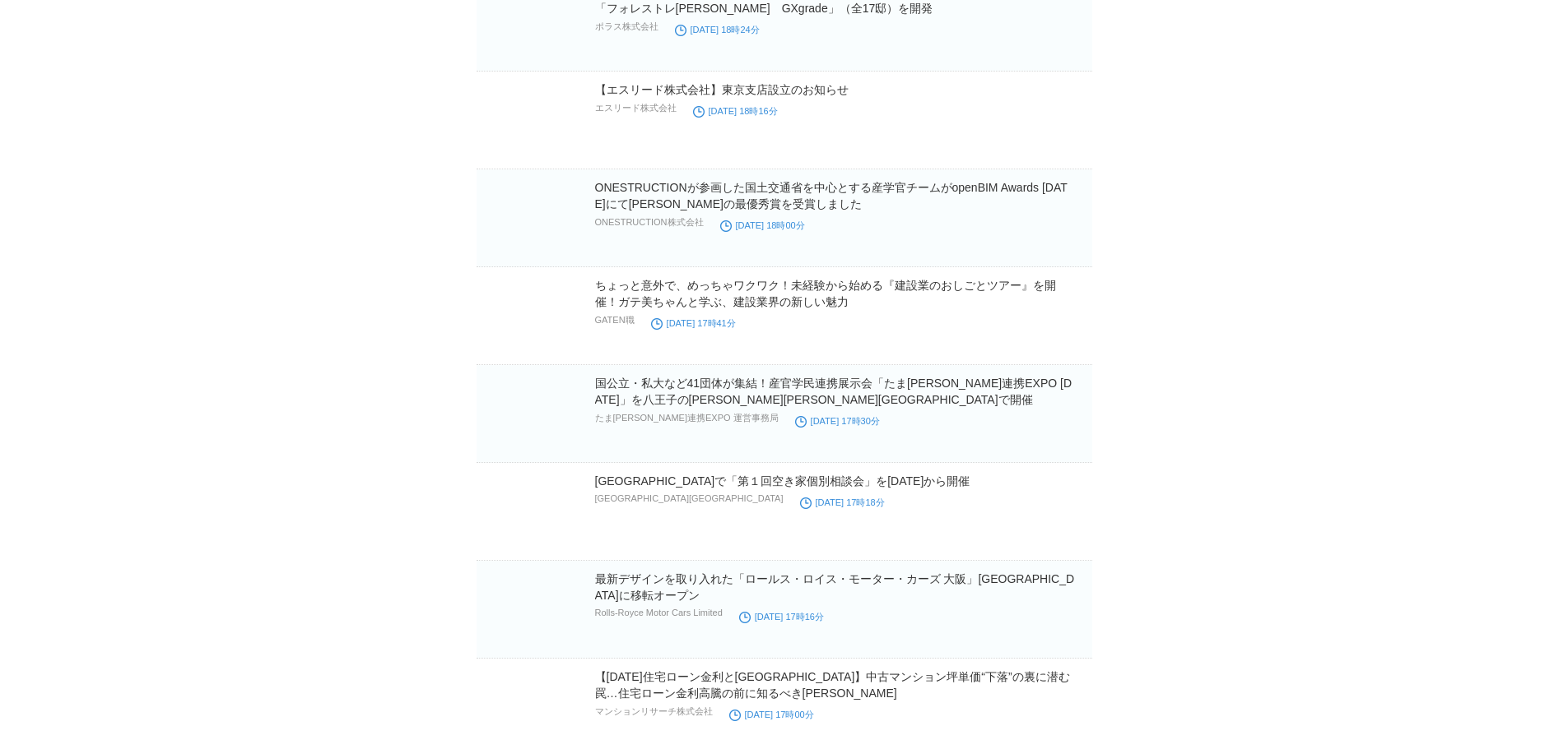
scroll to position [70560, 0]
